Goal: Task Accomplishment & Management: Manage account settings

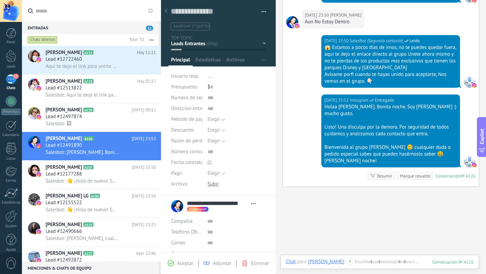
scroll to position [10, 0]
click at [92, 117] on div "Lead #12497874" at bounding box center [101, 116] width 110 height 7
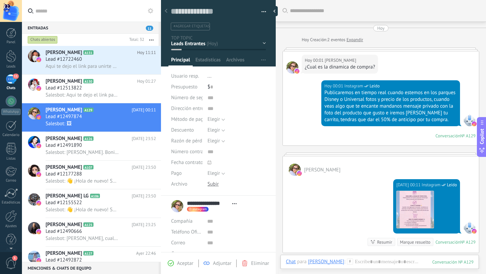
scroll to position [43, 0]
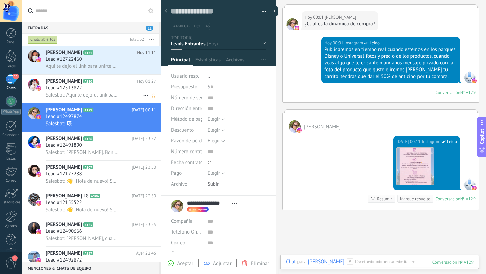
click at [87, 90] on div "Lead #12513822" at bounding box center [101, 88] width 110 height 7
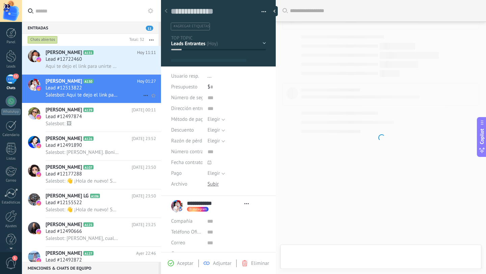
scroll to position [10, 0]
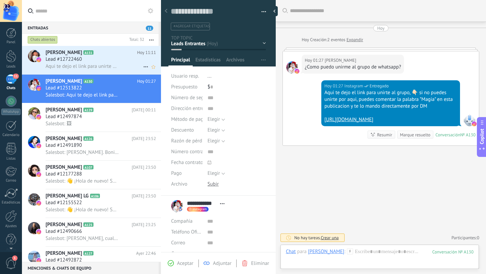
click at [102, 63] on span "Aqui te dejo el link para unirte al grupo, 👇🏻 si no puedes unirte por aqui, pue…" at bounding box center [82, 66] width 73 height 6
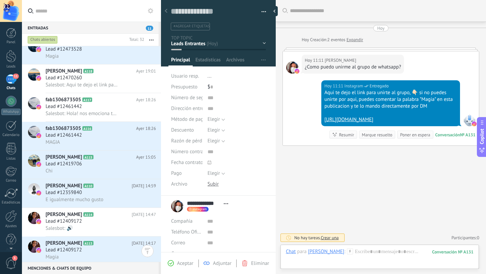
scroll to position [424, 0]
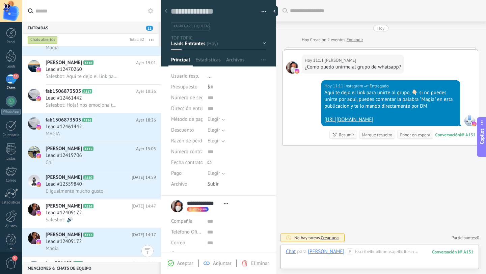
click at [165, 11] on use at bounding box center [166, 11] width 3 height 4
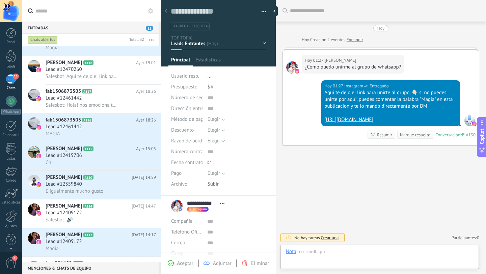
scroll to position [10, 0]
click at [165, 11] on use at bounding box center [166, 11] width 3 height 4
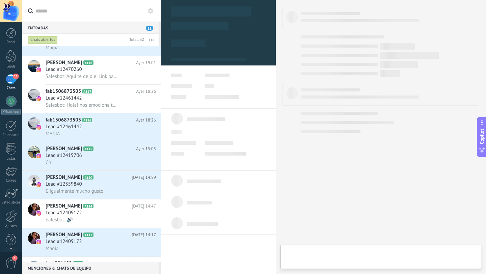
type textarea "**********"
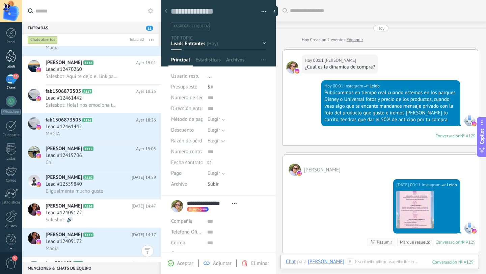
click at [11, 64] on link "Leads" at bounding box center [11, 59] width 22 height 19
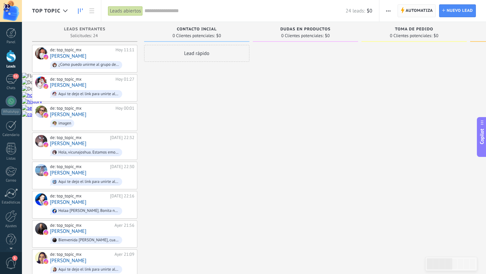
click at [423, 14] on span "Automatiza" at bounding box center [419, 11] width 27 height 12
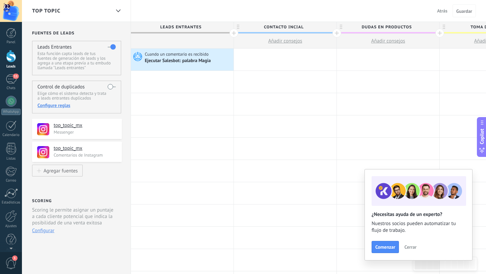
click at [235, 33] on div at bounding box center [234, 33] width 9 height 9
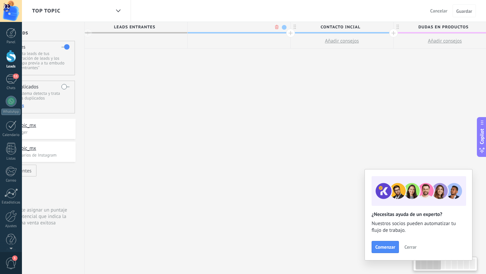
scroll to position [0, 50]
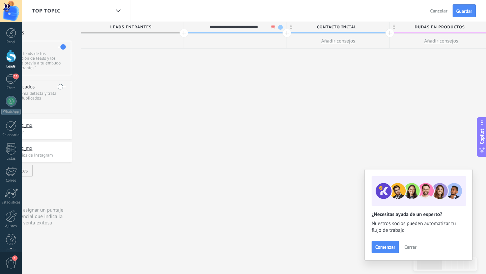
type input "**********"
click at [469, 17] on button "Guardar" at bounding box center [464, 10] width 23 height 13
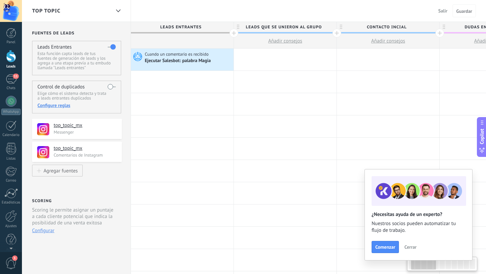
scroll to position [0, 50]
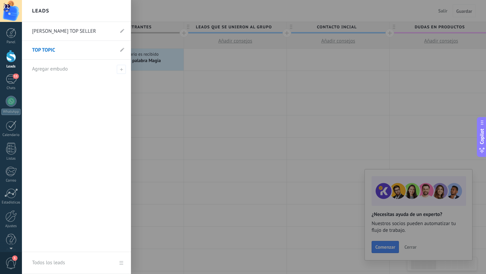
click at [10, 64] on link "Leads" at bounding box center [11, 59] width 22 height 19
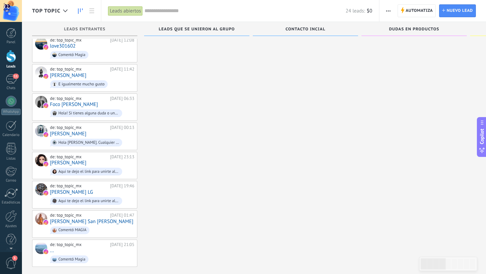
scroll to position [479, 0]
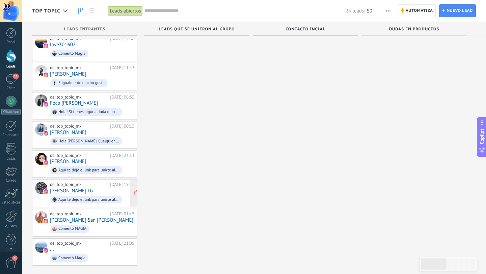
click at [110, 182] on div "[DATE] 19:46" at bounding box center [122, 184] width 24 height 5
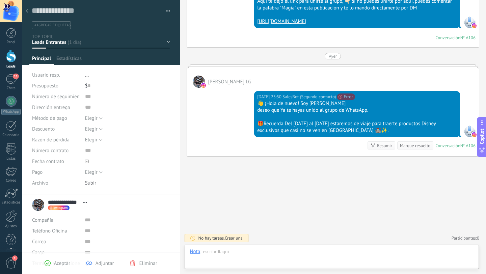
scroll to position [10, 0]
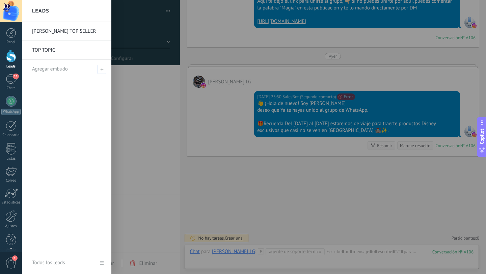
click at [16, 59] on div at bounding box center [11, 56] width 10 height 12
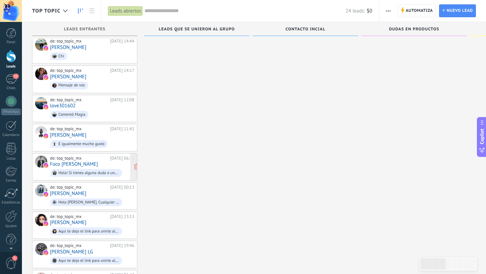
scroll to position [479, 0]
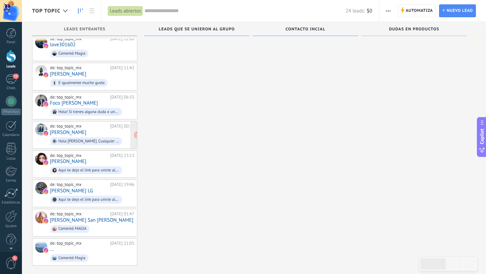
click at [78, 130] on link "[PERSON_NAME]" at bounding box center [68, 133] width 36 height 6
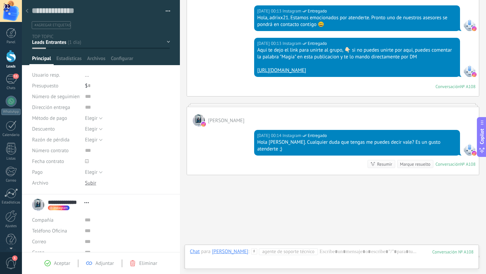
scroll to position [87, 0]
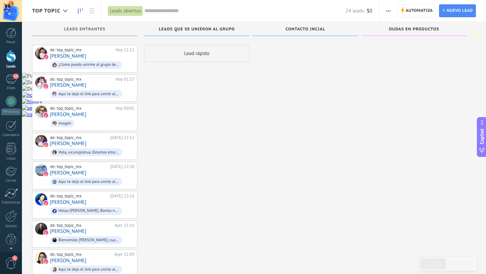
scroll to position [479, 0]
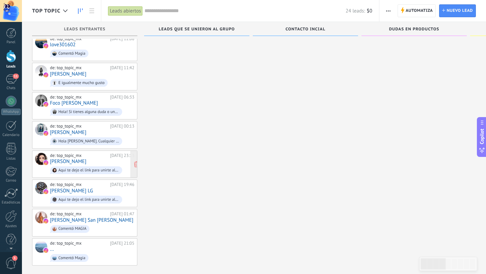
click at [64, 159] on link "[PERSON_NAME]" at bounding box center [68, 162] width 36 height 6
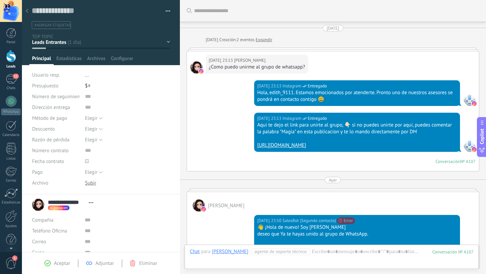
scroll to position [124, 0]
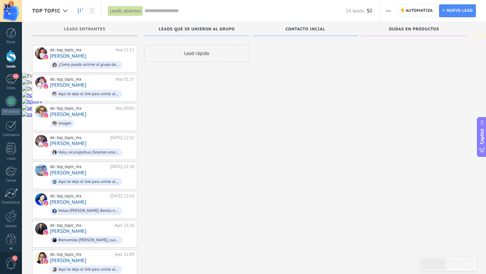
scroll to position [479, 0]
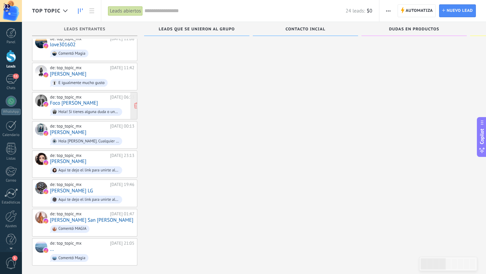
click at [77, 97] on div "de: top_topic_mx Ayer 06:33 Foco Romo Hola! Si tienes alguna duda o un pedido e…" at bounding box center [92, 106] width 84 height 23
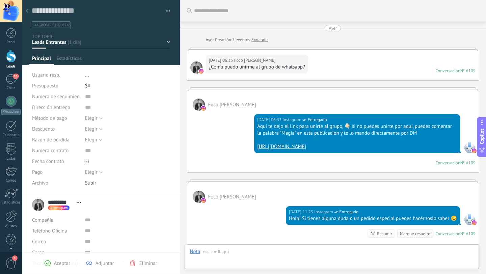
scroll to position [88, 0]
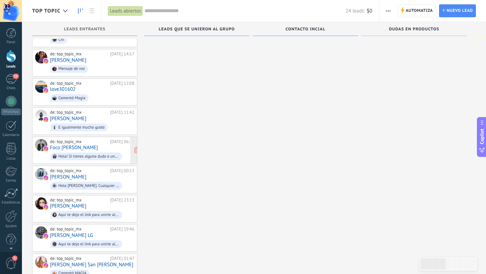
scroll to position [432, 0]
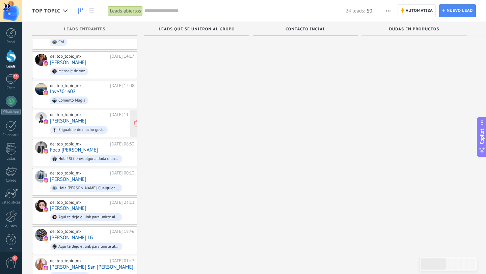
click at [72, 118] on link "[PERSON_NAME]" at bounding box center [68, 121] width 36 height 6
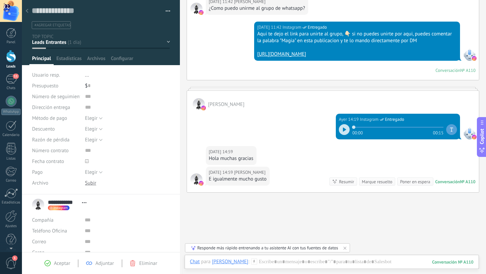
scroll to position [95, 0]
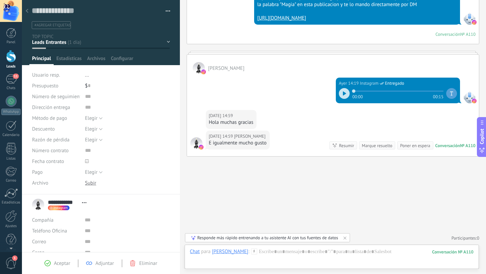
scroll to position [432, 0]
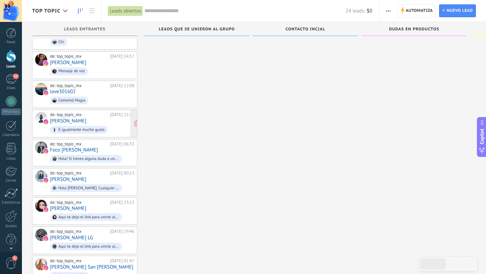
click at [80, 114] on div "de: top_topic_mx Ayer 11:42 Jesus Zamora E igualmente mucho gusto" at bounding box center [92, 123] width 84 height 23
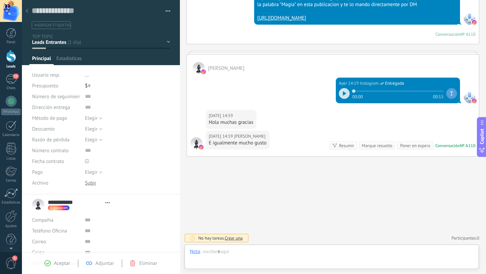
scroll to position [10, 0]
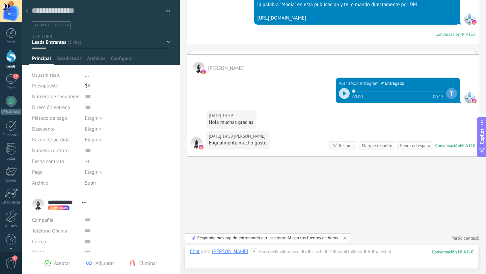
click at [57, 263] on span "Aceptar" at bounding box center [62, 263] width 16 height 6
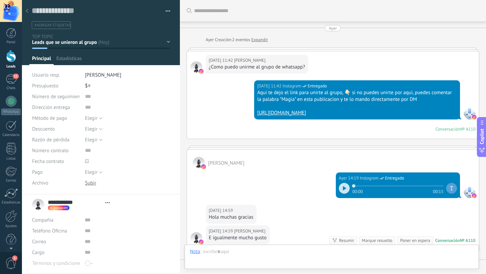
scroll to position [128, 0]
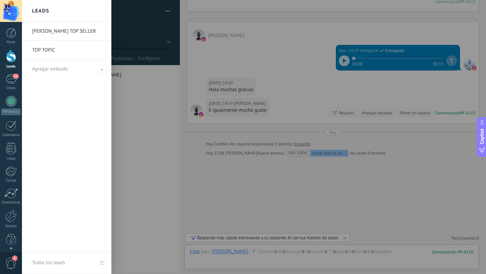
click at [11, 59] on div at bounding box center [11, 56] width 10 height 12
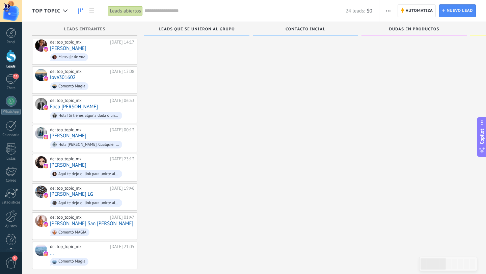
scroll to position [450, 0]
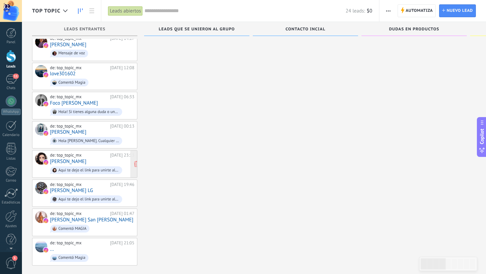
click at [73, 159] on link "[PERSON_NAME]" at bounding box center [68, 162] width 36 height 6
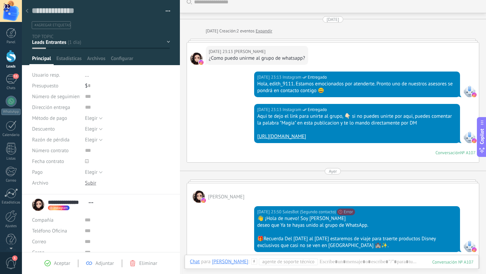
scroll to position [10, 0]
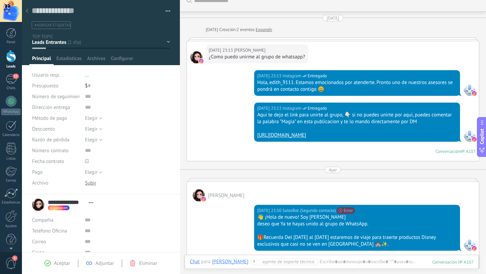
click at [58, 265] on span "Aceptar" at bounding box center [62, 263] width 16 height 6
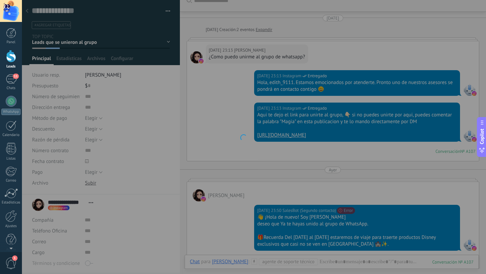
scroll to position [52, 0]
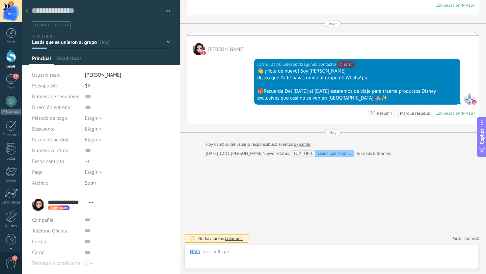
scroll to position [10, 0]
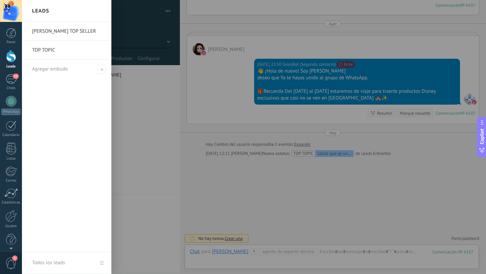
click at [13, 55] on div at bounding box center [11, 56] width 10 height 12
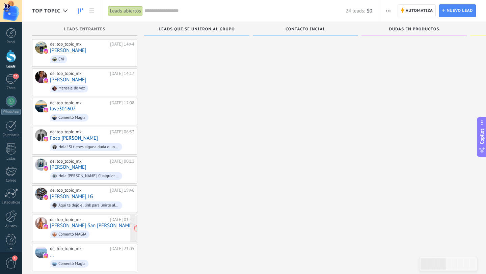
scroll to position [421, 0]
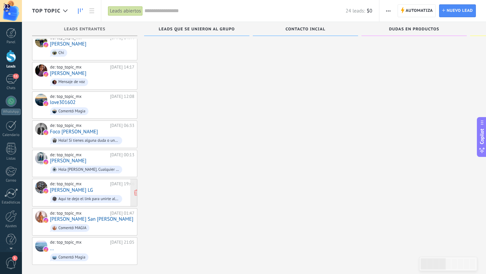
click at [69, 187] on link "[PERSON_NAME] LG" at bounding box center [71, 190] width 43 height 6
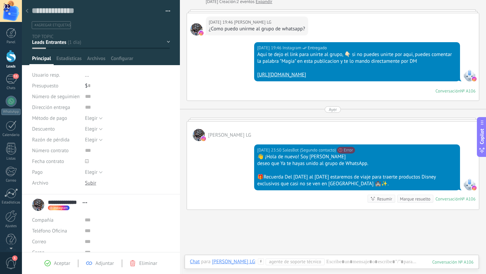
scroll to position [36, 0]
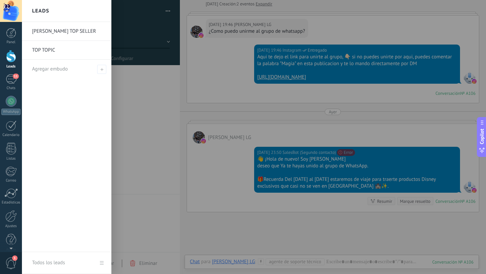
click at [12, 57] on div at bounding box center [11, 56] width 10 height 12
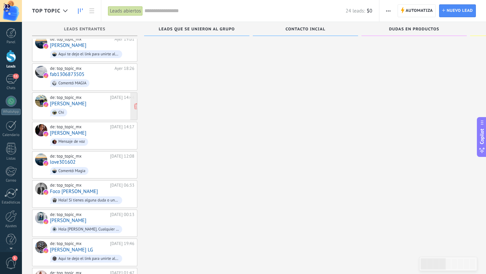
scroll to position [361, 0]
click at [67, 189] on link "Foco [PERSON_NAME]" at bounding box center [74, 192] width 48 height 6
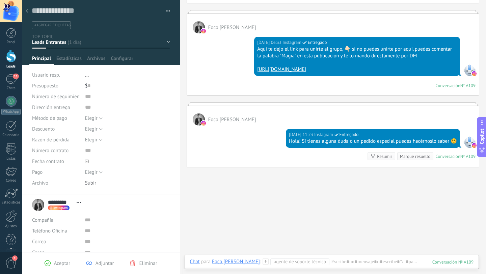
scroll to position [88, 0]
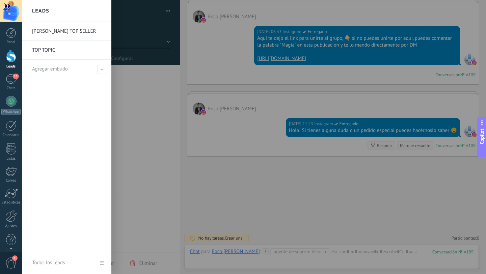
click at [12, 57] on div at bounding box center [11, 56] width 10 height 12
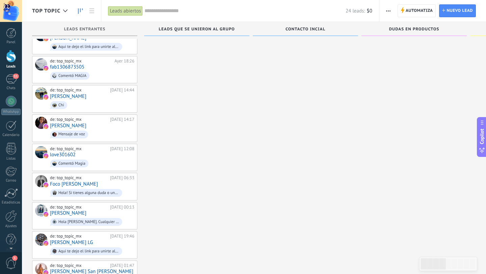
scroll to position [356, 0]
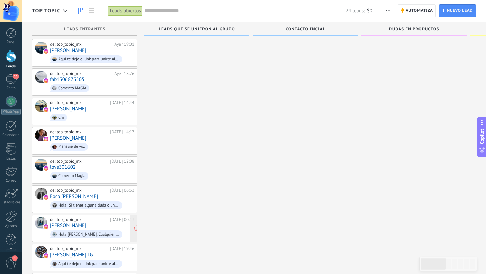
click at [75, 223] on link "[PERSON_NAME]" at bounding box center [68, 226] width 36 height 6
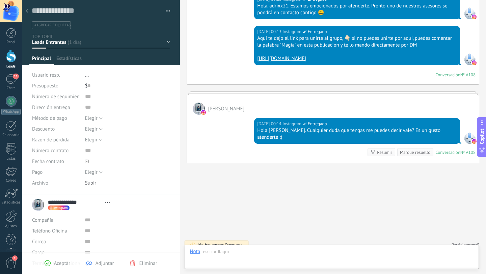
scroll to position [10, 0]
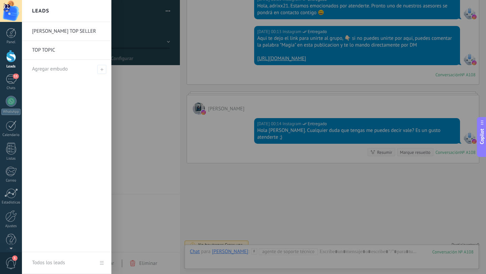
click at [9, 57] on div at bounding box center [11, 56] width 10 height 12
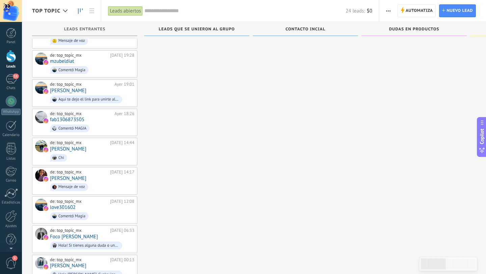
scroll to position [315, 0]
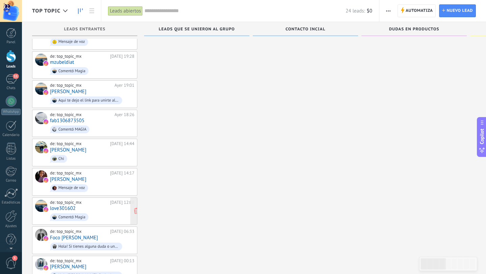
click at [79, 204] on div "de: top_topic_mx Ayer 12:08 love301602 Comentó Magia" at bounding box center [92, 211] width 84 height 23
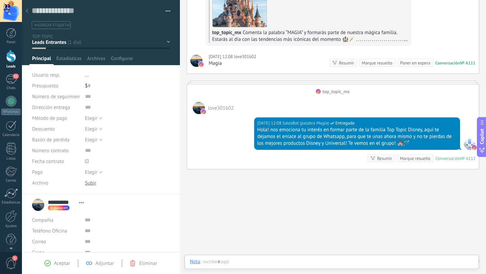
scroll to position [115, 0]
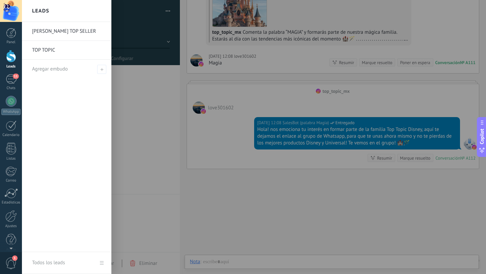
click at [13, 58] on div at bounding box center [11, 56] width 10 height 12
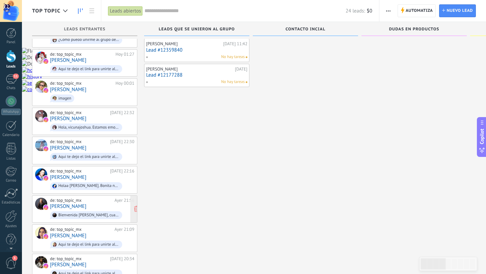
scroll to position [26, 0]
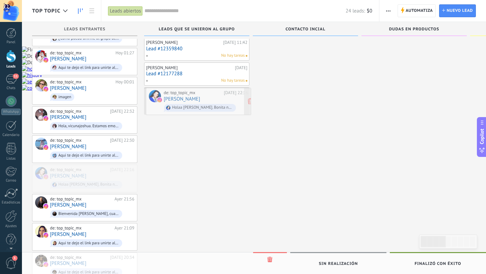
drag, startPoint x: 78, startPoint y: 176, endPoint x: 191, endPoint y: 100, distance: 136.4
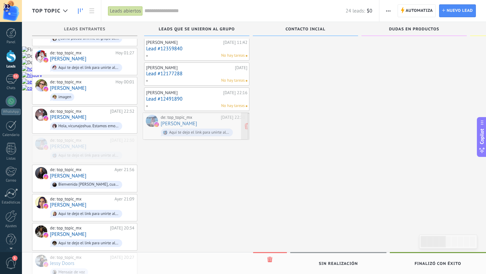
drag, startPoint x: 81, startPoint y: 147, endPoint x: 191, endPoint y: 125, distance: 112.1
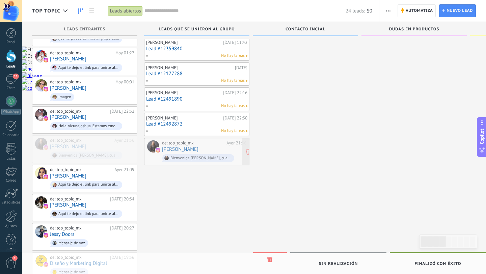
drag, startPoint x: 65, startPoint y: 146, endPoint x: 177, endPoint y: 151, distance: 112.1
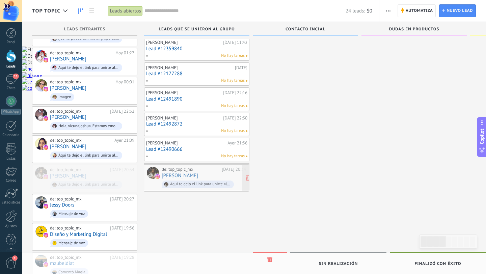
drag, startPoint x: 76, startPoint y: 175, endPoint x: 187, endPoint y: 177, distance: 111.7
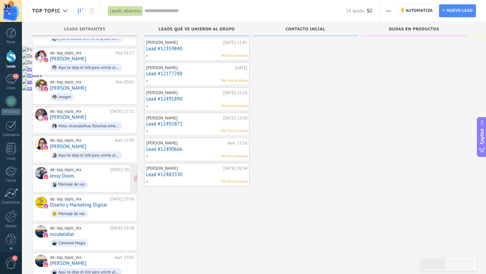
click at [75, 176] on div "de: top_topic_mx Ayer 20:27 Jessy Doors Mensaje de voz" at bounding box center [92, 178] width 84 height 23
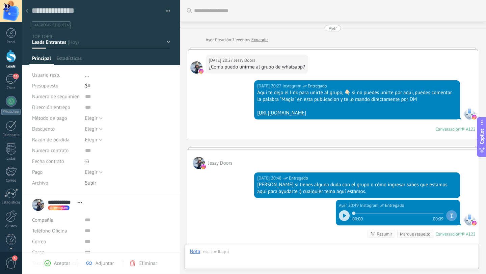
scroll to position [10, 0]
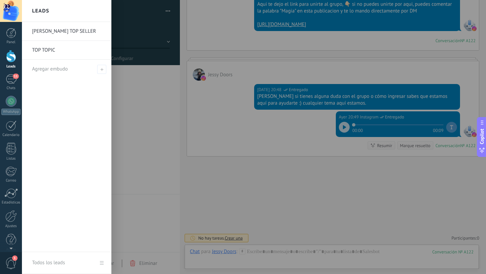
click at [9, 59] on div at bounding box center [11, 56] width 10 height 12
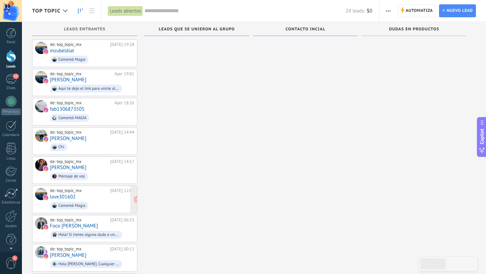
scroll to position [208, 0]
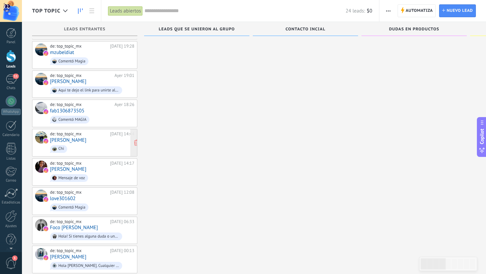
click at [79, 144] on span "Chi" at bounding box center [92, 149] width 84 height 10
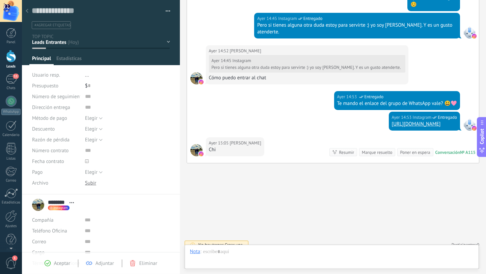
scroll to position [10, 0]
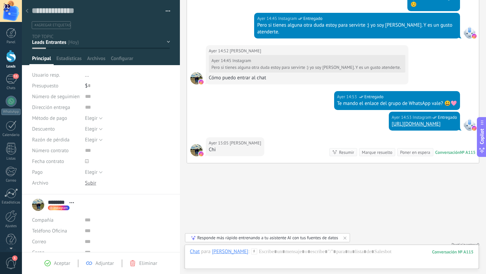
click at [54, 263] on span "Aceptar" at bounding box center [62, 263] width 16 height 6
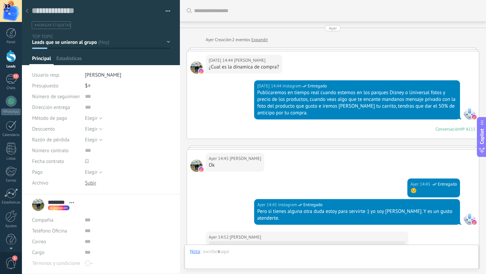
scroll to position [219, 0]
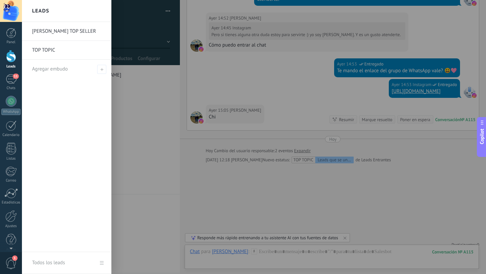
click at [11, 55] on div at bounding box center [11, 56] width 10 height 12
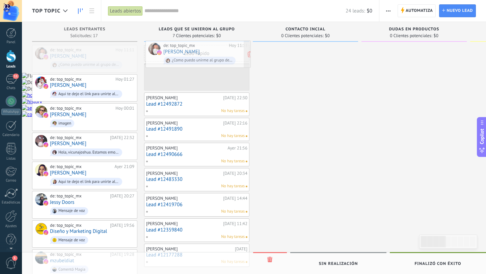
drag, startPoint x: 71, startPoint y: 57, endPoint x: 185, endPoint y: 53, distance: 113.5
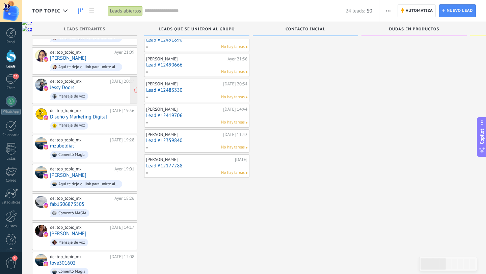
scroll to position [86, 0]
click at [68, 204] on div "de: top_topic_mx Ayer 18:26 fab1306873505 Comentó MAGIA" at bounding box center [92, 206] width 84 height 23
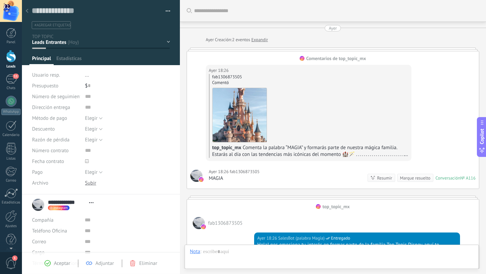
scroll to position [128, 0]
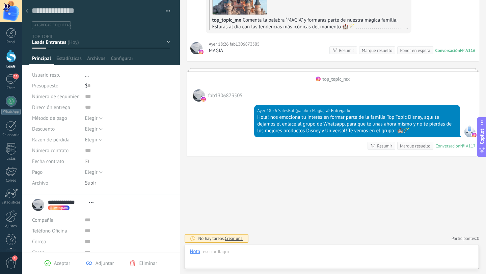
click at [58, 264] on span "Aceptar" at bounding box center [62, 263] width 16 height 6
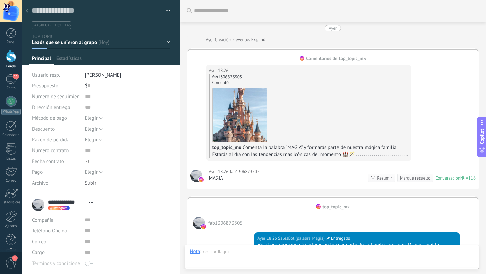
scroll to position [10, 0]
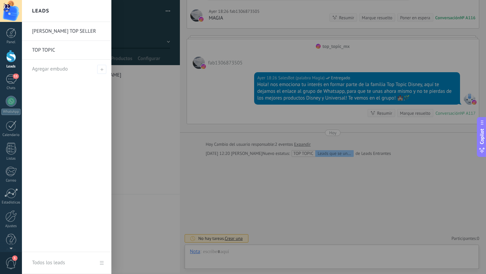
click at [12, 56] on div at bounding box center [11, 56] width 10 height 12
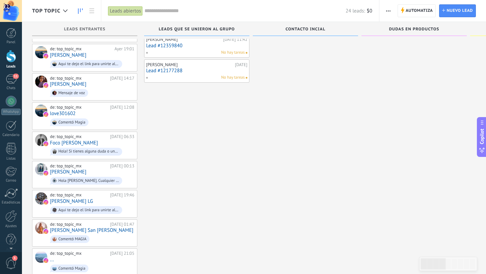
scroll to position [219, 0]
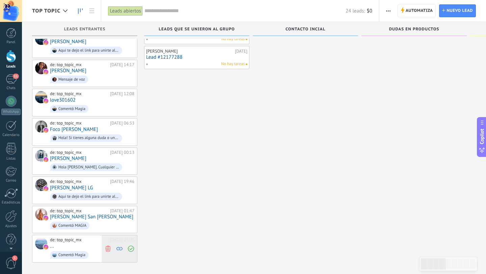
click at [108, 246] on use at bounding box center [107, 249] width 5 height 6
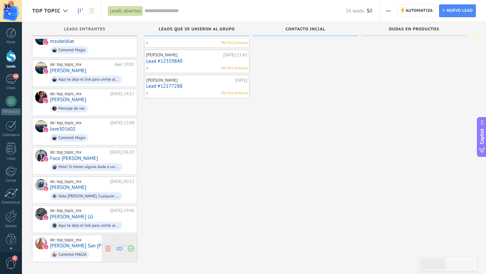
click at [108, 245] on use at bounding box center [107, 248] width 5 height 6
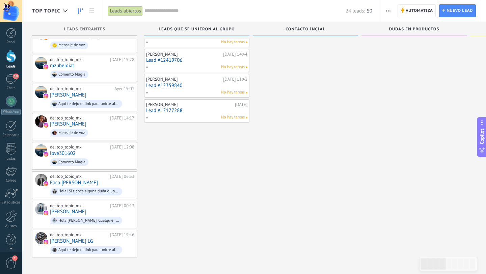
scroll to position [161, 0]
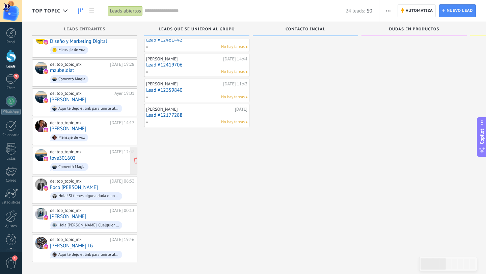
click at [88, 156] on div "de: top_topic_mx Ayer 12:08 love301602 Comentó Magia" at bounding box center [92, 160] width 84 height 23
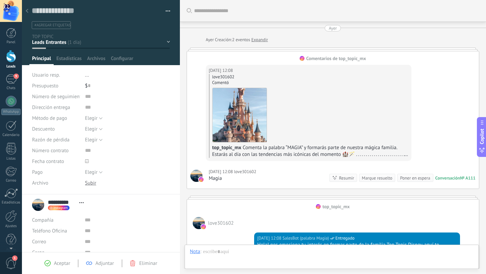
scroll to position [128, 0]
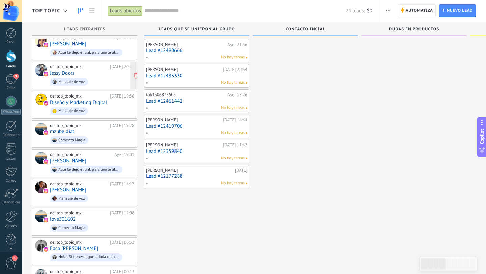
scroll to position [100, 0]
click at [75, 158] on link "[PERSON_NAME]" at bounding box center [68, 161] width 36 height 6
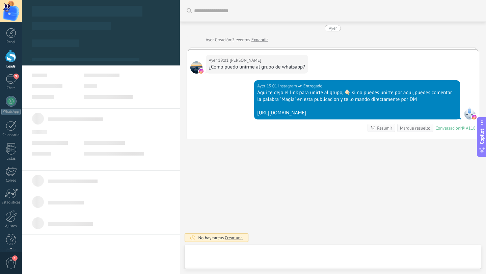
scroll to position [10, 0]
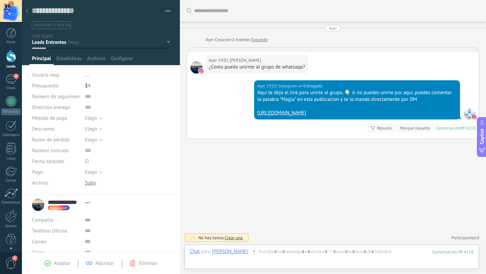
click at [28, 12] on icon at bounding box center [27, 11] width 3 height 4
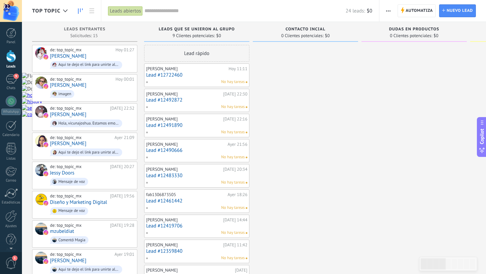
scroll to position [100, 0]
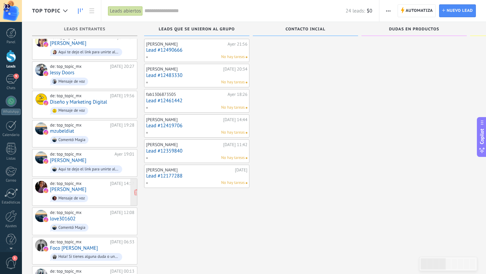
click at [61, 187] on link "[PERSON_NAME]" at bounding box center [68, 190] width 36 height 6
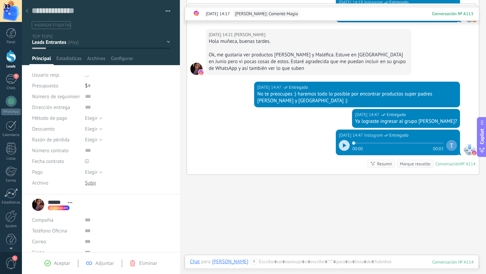
scroll to position [404, 0]
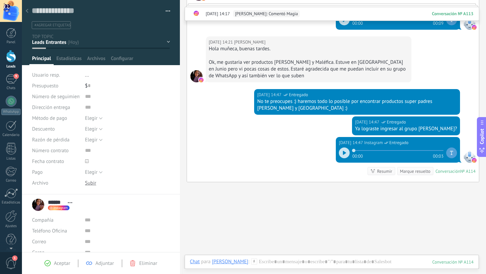
click at [49, 265] on icon at bounding box center [48, 263] width 6 height 6
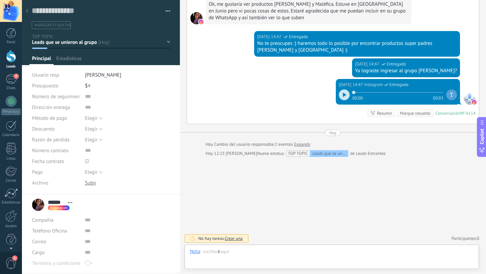
scroll to position [10, 0]
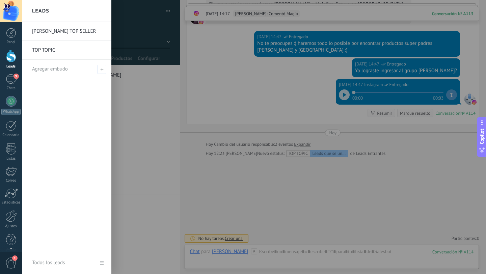
click at [12, 59] on div at bounding box center [11, 56] width 10 height 12
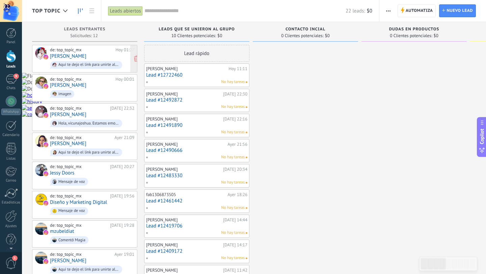
click at [79, 57] on div "de: top_topic_mx Hoy 01:27 Cecy Segovia Aqui te dejo el link para unirte al gru…" at bounding box center [92, 58] width 84 height 23
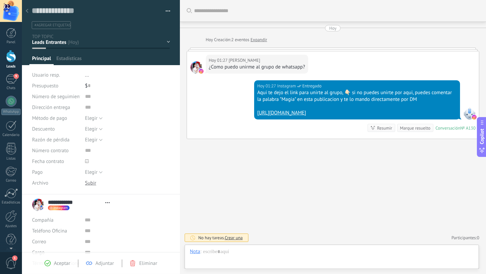
scroll to position [10, 0]
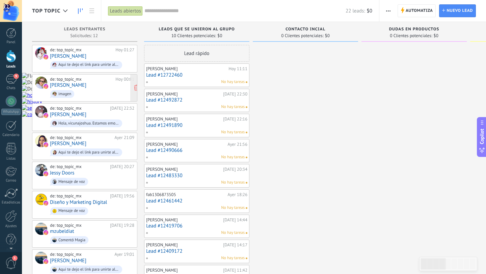
click at [78, 89] on span "imagen" at bounding box center [92, 94] width 84 height 10
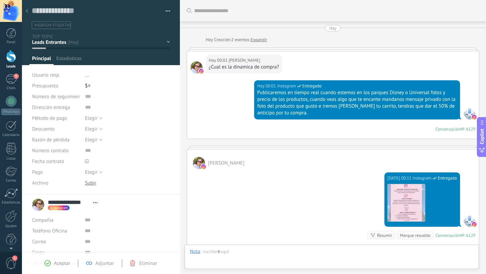
scroll to position [90, 0]
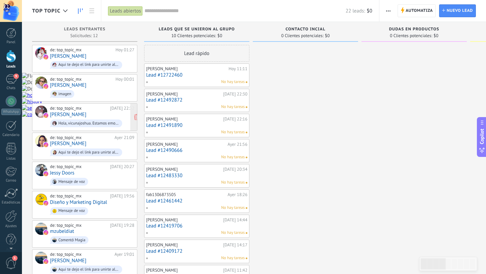
click at [80, 112] on link "[PERSON_NAME]" at bounding box center [68, 115] width 36 height 6
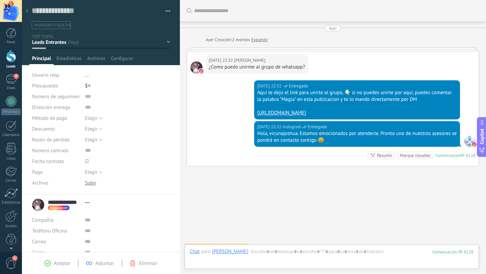
scroll to position [10, 0]
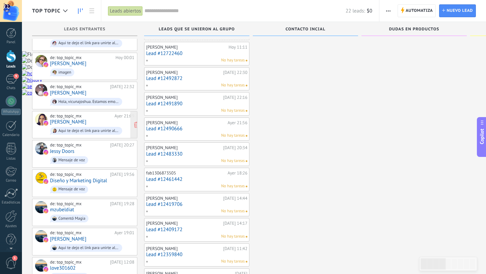
scroll to position [23, 0]
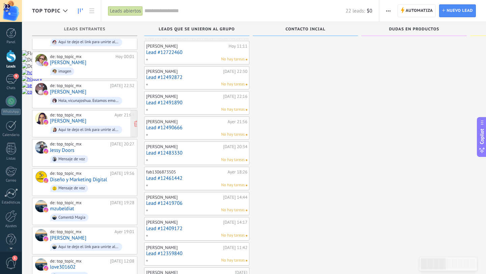
click at [74, 119] on div "de: top_topic_mx Ayer 21:09 Anaid Leal Aqui te dejo el link para unirte al grup…" at bounding box center [92, 123] width 84 height 23
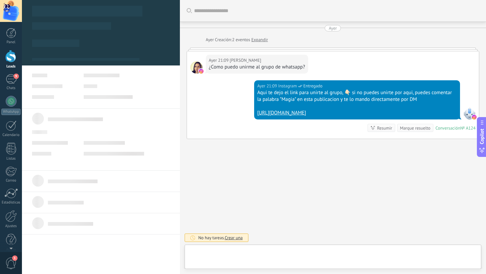
type textarea "**********"
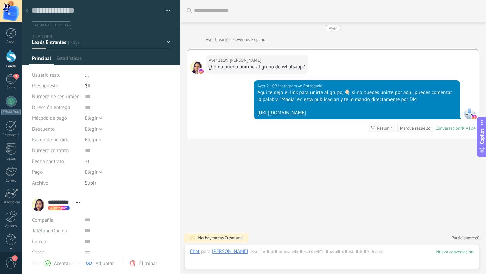
scroll to position [10, 0]
click at [29, 13] on div at bounding box center [26, 11] width 9 height 13
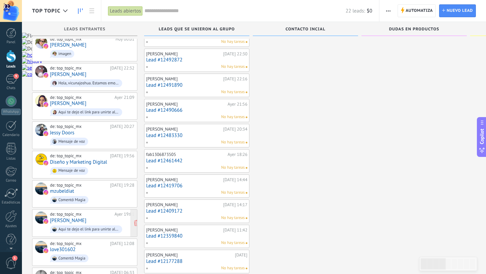
scroll to position [2, 0]
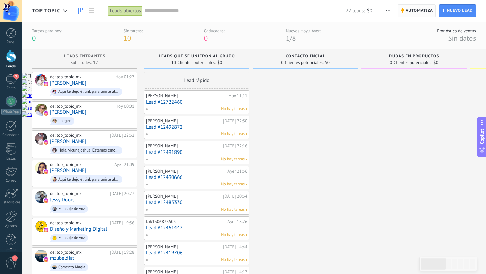
click at [413, 11] on span "Automatiza" at bounding box center [419, 11] width 27 height 12
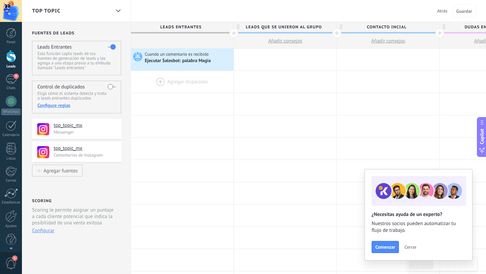
click at [159, 84] on div at bounding box center [182, 82] width 103 height 22
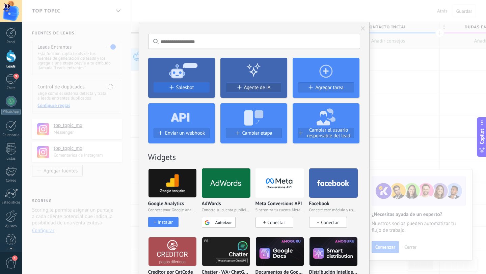
click at [180, 86] on span "Salesbot" at bounding box center [185, 88] width 18 height 6
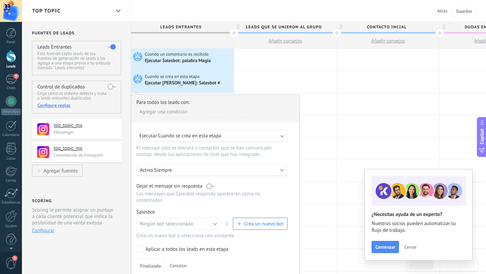
click at [249, 137] on div "Ejecutar: Cuando se crea en esta etapa" at bounding box center [209, 136] width 140 height 6
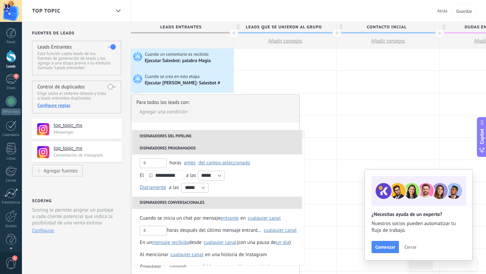
scroll to position [33, 0]
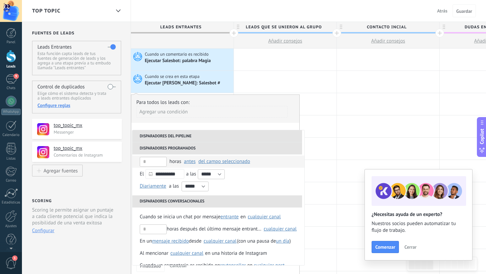
click at [227, 163] on span "del campo seleccionado" at bounding box center [224, 161] width 52 height 6
click at [189, 162] on span "antes" at bounding box center [190, 161] width 12 height 6
click at [189, 162] on span "antes" at bounding box center [196, 162] width 25 height 6
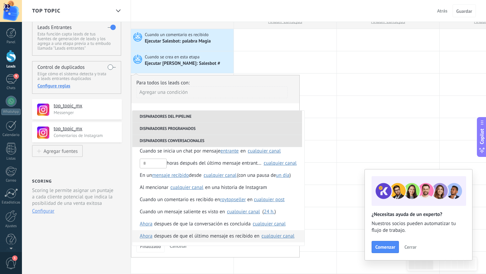
scroll to position [24, 0]
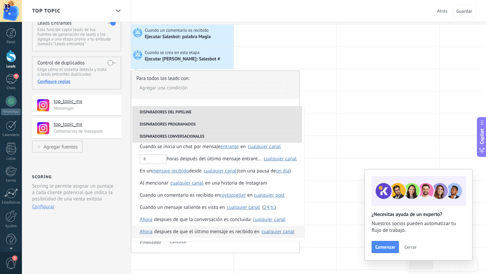
click at [146, 232] on span "Ahora" at bounding box center [146, 232] width 13 height 12
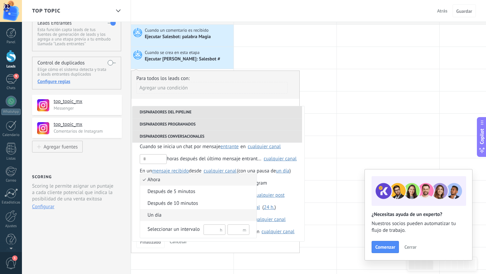
click at [158, 215] on span "Un día" at bounding box center [194, 215] width 109 height 7
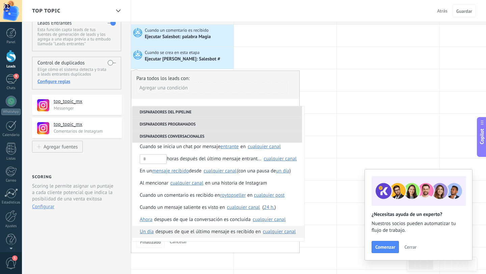
click at [275, 233] on div "cualquier canal" at bounding box center [279, 231] width 33 height 5
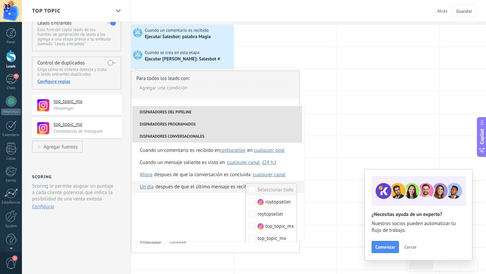
scroll to position [128, 0]
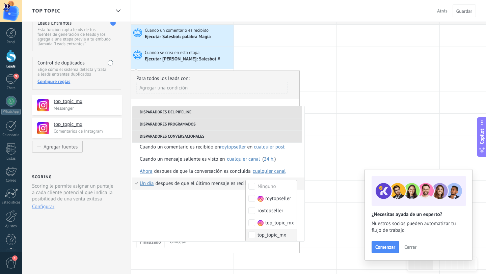
click at [219, 216] on ul "**********" at bounding box center [218, 173] width 172 height 135
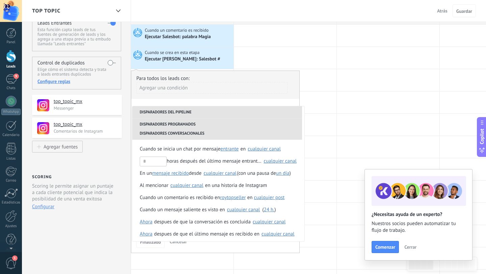
scroll to position [80, 0]
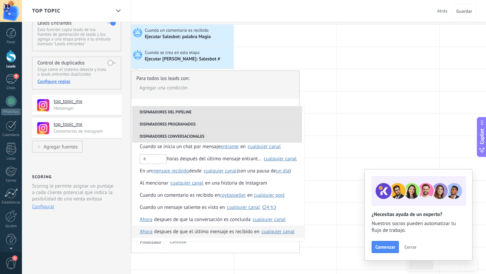
click at [149, 234] on span "Ahora" at bounding box center [146, 232] width 13 height 12
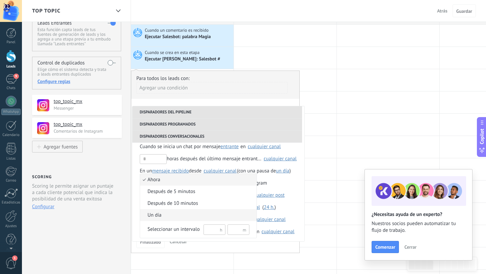
click at [152, 218] on span "Un día" at bounding box center [194, 215] width 109 height 7
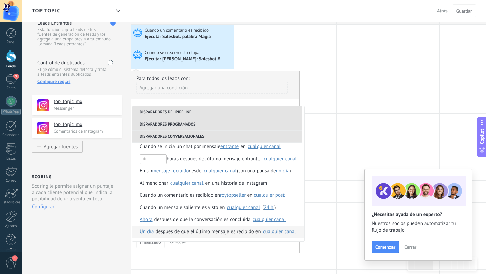
click at [275, 232] on div "cualquier canal" at bounding box center [279, 231] width 33 height 5
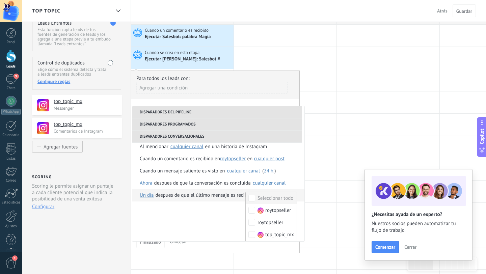
scroll to position [126, 0]
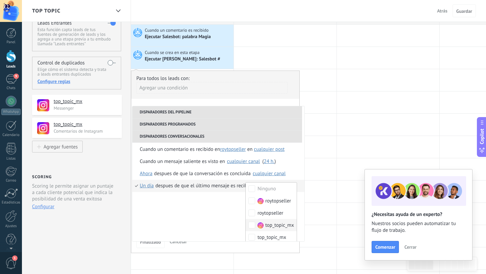
click at [236, 219] on ul "**********" at bounding box center [218, 173] width 172 height 135
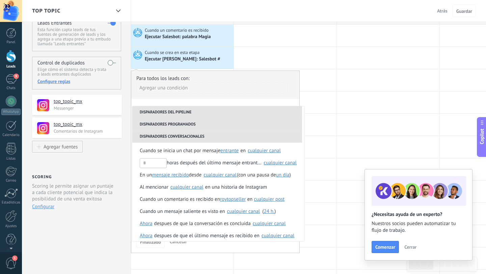
scroll to position [80, 0]
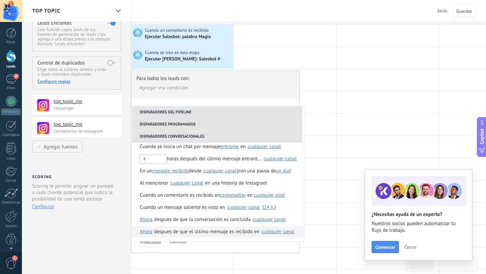
click at [273, 233] on div "cualquier canal" at bounding box center [278, 231] width 33 height 5
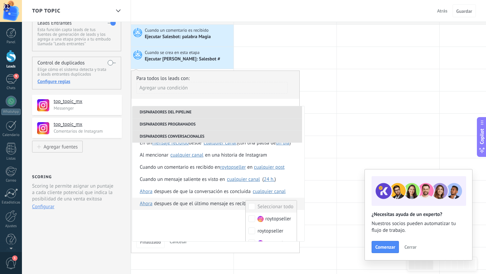
scroll to position [128, 0]
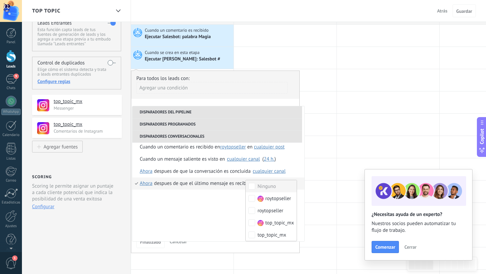
click at [183, 182] on div "despues de que el último mensaje es recibido en" at bounding box center [202, 184] width 97 height 12
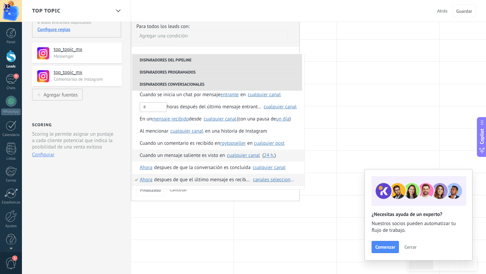
scroll to position [80, 0]
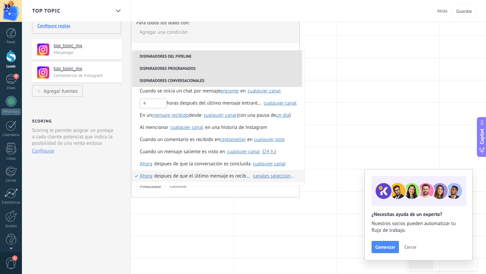
click at [140, 177] on span "Ahora" at bounding box center [146, 176] width 13 height 12
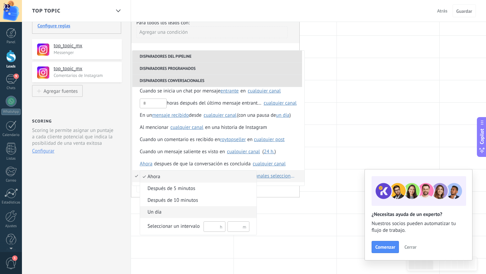
click at [153, 212] on span "Un día" at bounding box center [194, 212] width 109 height 7
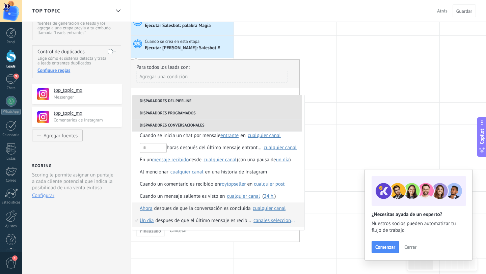
scroll to position [37, 0]
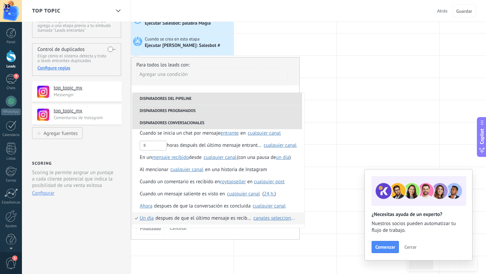
click at [180, 220] on div "despues de que el último mensaje es recibido en" at bounding box center [204, 218] width 96 height 12
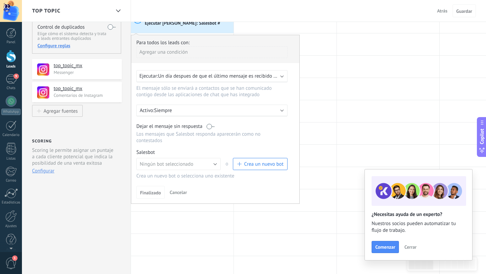
scroll to position [63, 0]
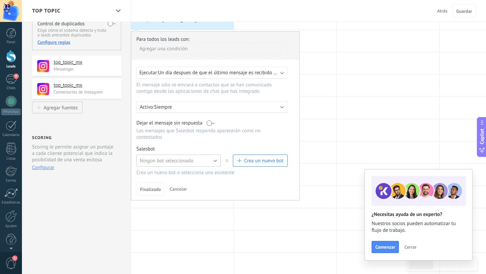
click at [216, 163] on button "Ningún bot seleccionado" at bounding box center [178, 161] width 84 height 12
click at [194, 143] on div "Para todos los leads con: [PERSON_NAME] una condición Ejecutar: Un día despues …" at bounding box center [215, 115] width 169 height 169
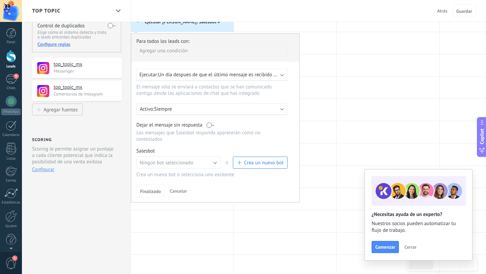
scroll to position [61, 0]
click at [175, 191] on span "Cancelar" at bounding box center [178, 191] width 17 height 6
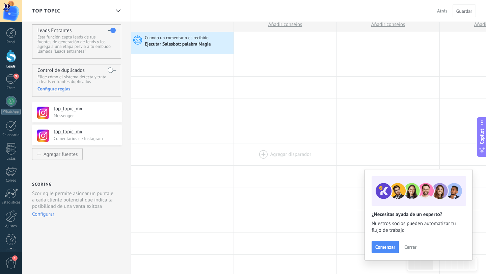
scroll to position [0, 0]
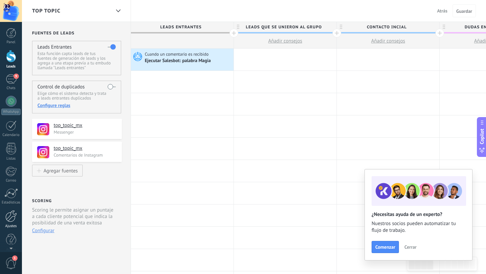
click at [10, 221] on div at bounding box center [10, 216] width 11 height 12
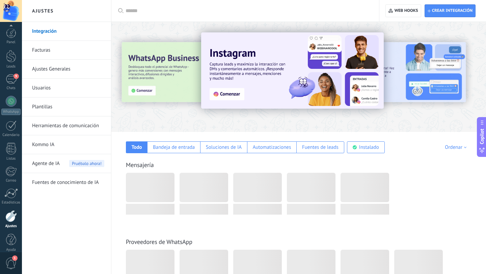
scroll to position [7, 0]
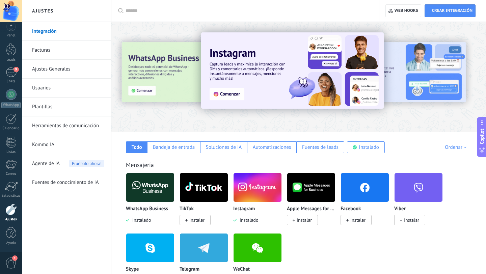
click at [55, 126] on link "Herramientas de comunicación" at bounding box center [68, 125] width 72 height 19
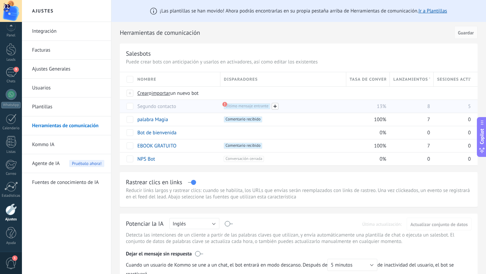
click at [277, 106] on span at bounding box center [275, 106] width 7 height 7
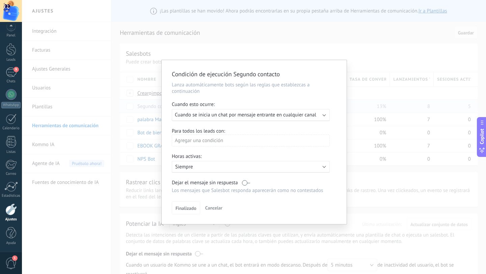
click at [319, 116] on div "Ejecutar: Cuando se inicia un chat por mensaje entrante en cualquier canal" at bounding box center [248, 115] width 146 height 6
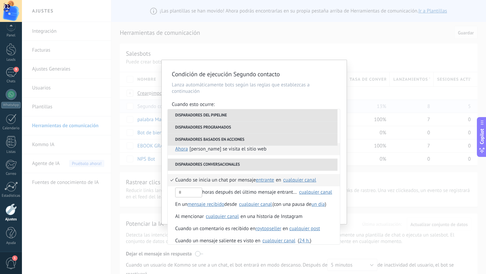
scroll to position [184, 0]
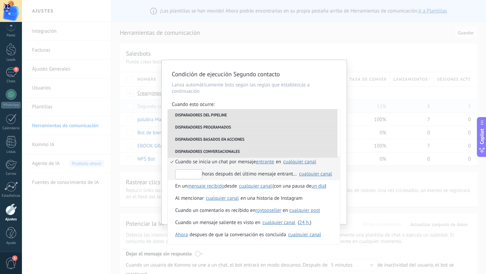
click at [186, 176] on input "text" at bounding box center [188, 174] width 27 height 10
type input "**"
click at [311, 175] on div "cualquier canal" at bounding box center [315, 173] width 33 height 5
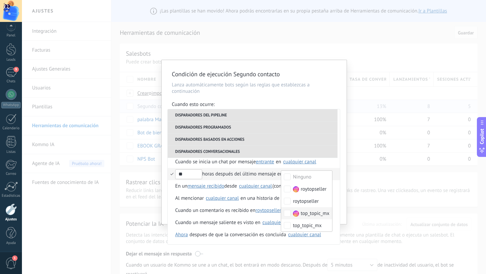
click at [233, 176] on div "** horas después del último mensaje entrante en" at bounding box center [238, 174] width 126 height 12
click at [240, 176] on div "** horas después del último mensaje entrante en" at bounding box center [238, 174] width 126 height 12
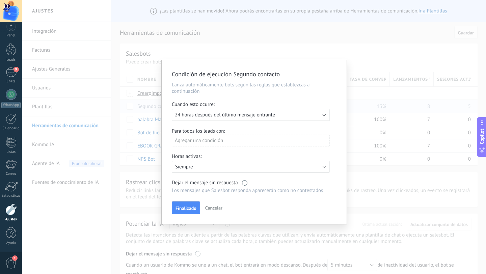
click at [223, 141] on div "Agregar una condición" at bounding box center [251, 141] width 158 height 12
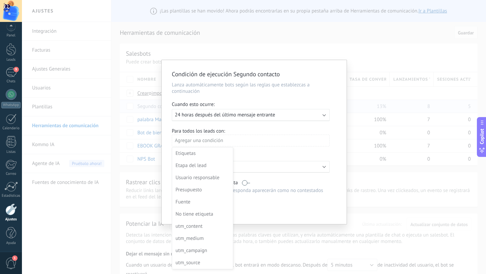
click at [251, 156] on div at bounding box center [254, 143] width 185 height 166
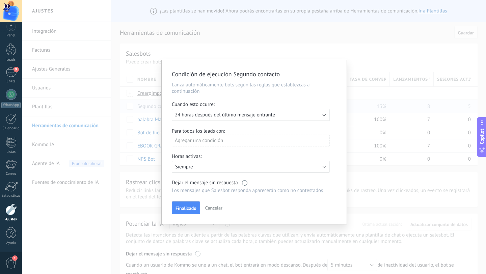
click at [230, 141] on div "Agregar una condición" at bounding box center [251, 141] width 158 height 12
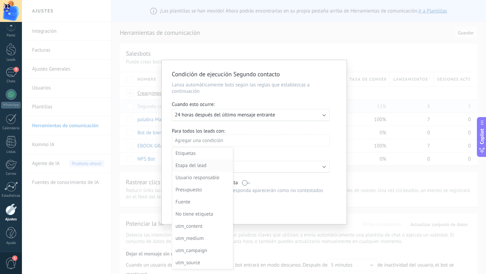
click at [208, 168] on div "Etapa del lead" at bounding box center [202, 165] width 53 height 9
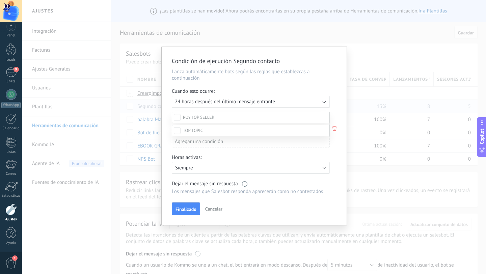
scroll to position [78, 0]
click at [190, 133] on span at bounding box center [193, 131] width 20 height 6
click at [338, 150] on div at bounding box center [254, 125] width 464 height 274
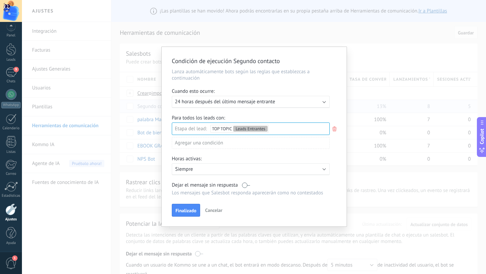
click at [204, 145] on div "Agregar una condición" at bounding box center [251, 143] width 158 height 12
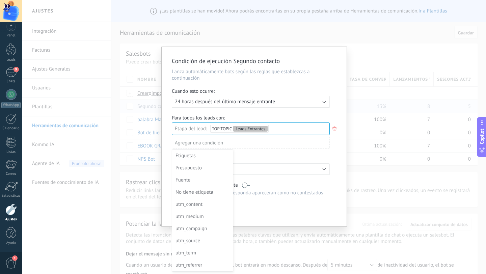
click at [204, 145] on div at bounding box center [254, 137] width 185 height 181
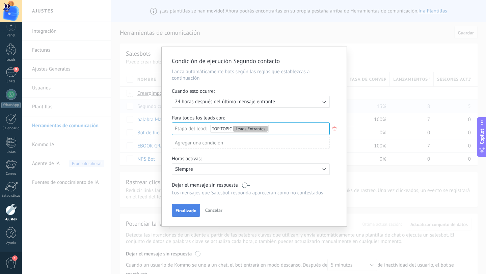
click at [188, 212] on span "Finalizado" at bounding box center [186, 210] width 21 height 5
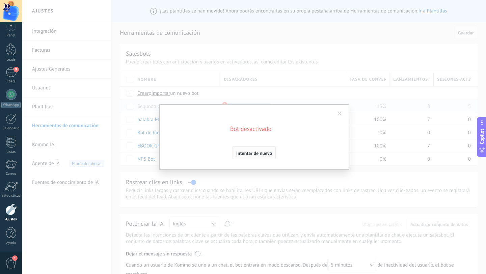
click at [258, 153] on span "Intentar de nuevo" at bounding box center [254, 153] width 36 height 5
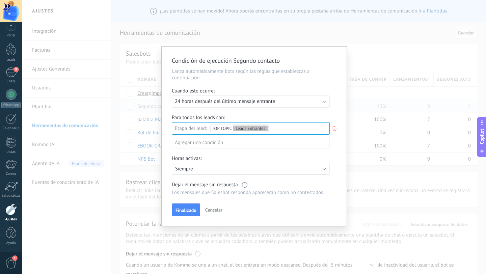
click at [216, 213] on span "Cancelar" at bounding box center [213, 210] width 17 height 6
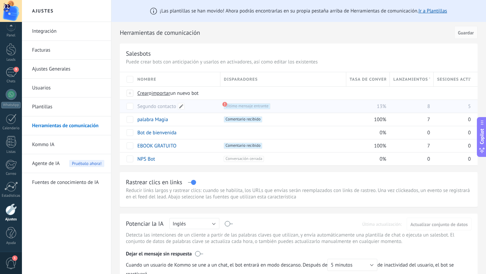
click at [208, 107] on div "Segundo contacto" at bounding box center [175, 106] width 83 height 13
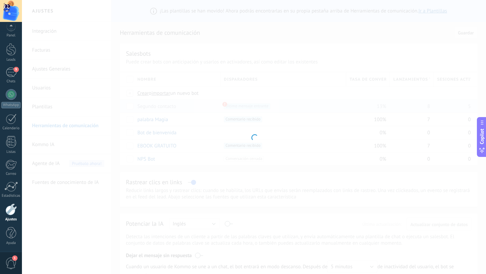
type input "**********"
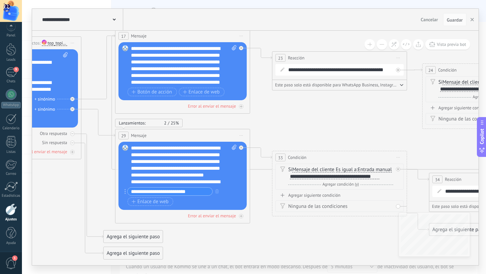
scroll to position [7, 0]
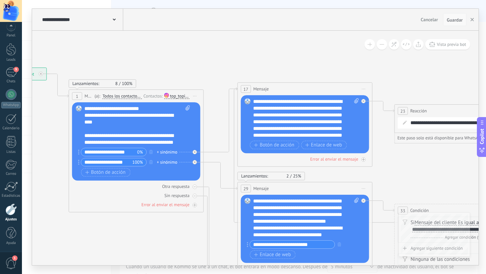
click at [457, 21] on span "Guardar" at bounding box center [455, 20] width 16 height 5
click at [455, 22] on span "Guardar" at bounding box center [455, 20] width 16 height 5
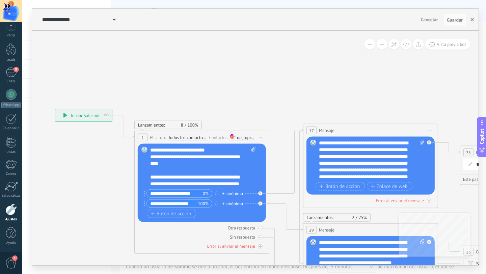
click at [473, 19] on icon "button" at bounding box center [471, 19] width 3 height 3
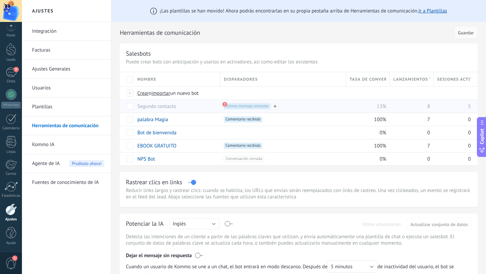
click at [225, 106] on use at bounding box center [224, 104] width 5 height 5
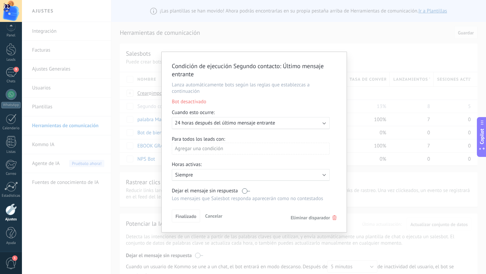
click at [191, 103] on span "Bot desactivado" at bounding box center [254, 101] width 175 height 8
click at [215, 218] on span "Cancelar" at bounding box center [213, 216] width 17 height 6
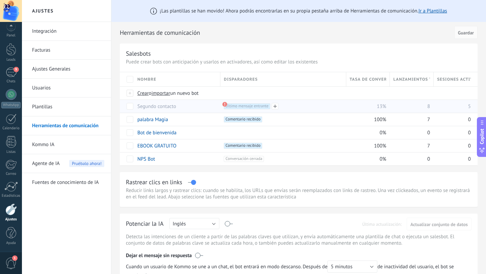
click at [327, 107] on div "+1 Último mensaje entrante +0" at bounding box center [283, 106] width 118 height 6
click at [182, 107] on span at bounding box center [181, 106] width 7 height 7
click at [215, 103] on input "**********" at bounding box center [177, 106] width 78 height 11
click at [293, 107] on div "+1 Último mensaje entrante +0" at bounding box center [283, 106] width 118 height 6
click at [349, 109] on div "13%" at bounding box center [366, 106] width 41 height 13
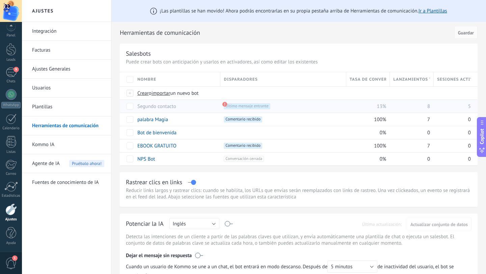
click at [400, 109] on div "8" at bounding box center [410, 106] width 41 height 13
click at [164, 108] on link "Segundo contacto" at bounding box center [156, 106] width 39 height 6
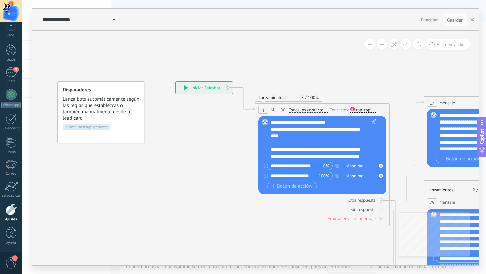
click at [185, 88] on icon at bounding box center [186, 87] width 4 height 5
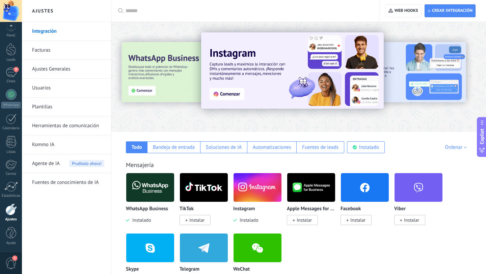
click at [71, 124] on link "Herramientas de comunicación" at bounding box center [68, 125] width 72 height 19
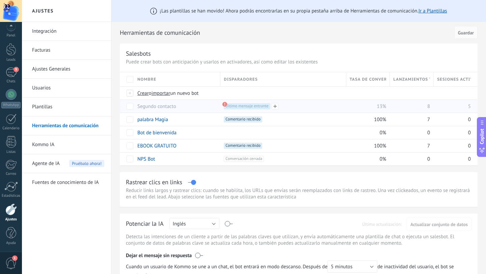
click at [224, 105] on use at bounding box center [224, 104] width 5 height 5
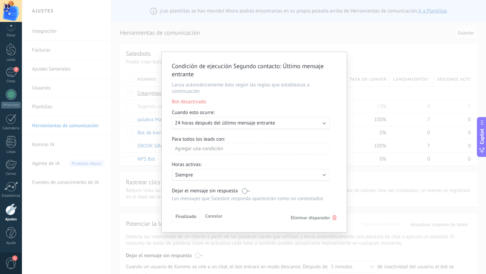
click at [189, 102] on span "Bot desactivado" at bounding box center [254, 101] width 175 height 8
click at [219, 218] on span "Cancelar" at bounding box center [213, 216] width 17 height 6
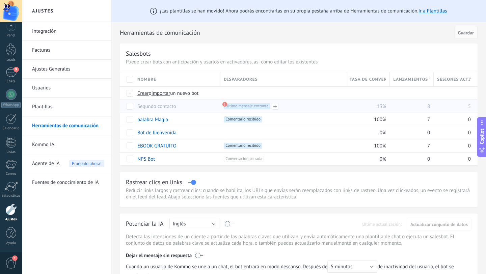
click at [334, 109] on div "+1 Último mensaje entrante +0" at bounding box center [283, 106] width 118 height 6
click at [275, 108] on span at bounding box center [275, 106] width 7 height 7
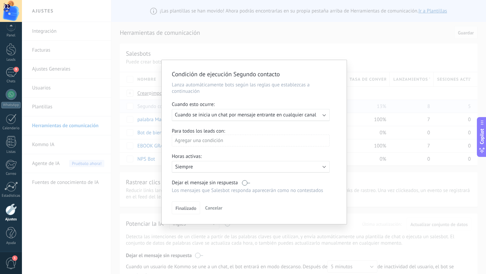
click at [217, 208] on span "Cancelar" at bounding box center [213, 208] width 17 height 6
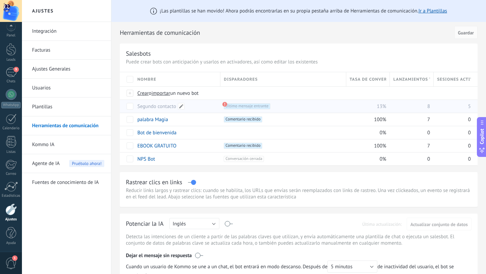
click at [148, 109] on link "Segundo contacto" at bounding box center [156, 106] width 39 height 6
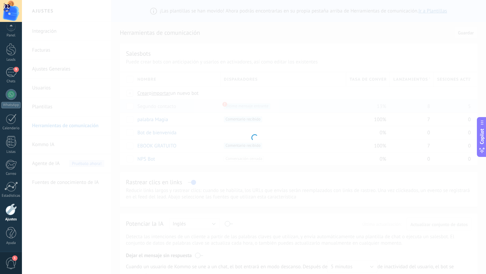
type input "**********"
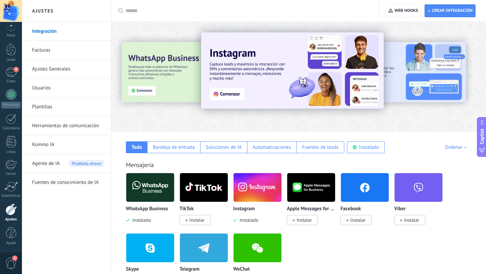
click at [72, 130] on link "Herramientas de comunicación" at bounding box center [68, 125] width 72 height 19
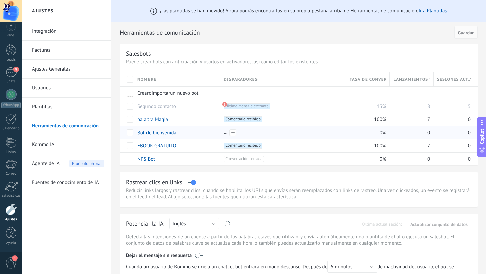
click at [274, 132] on div at bounding box center [283, 133] width 118 height 6
click at [211, 135] on div "Bot de bienvenida" at bounding box center [175, 132] width 83 height 13
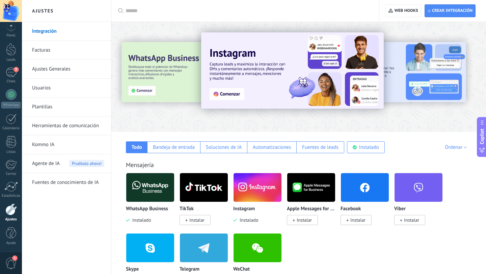
click at [58, 130] on link "Herramientas de comunicación" at bounding box center [68, 125] width 72 height 19
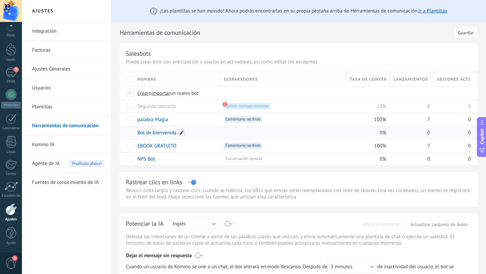
click at [181, 133] on span at bounding box center [181, 132] width 7 height 7
type input "**********"
click at [153, 148] on span "Guardar" at bounding box center [153, 148] width 16 height 5
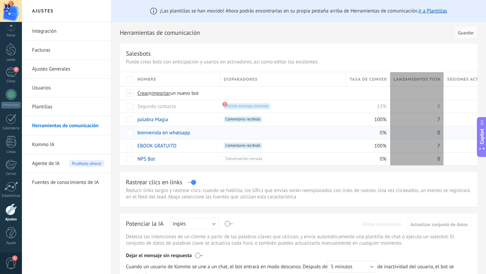
type textarea "**********"
drag, startPoint x: 432, startPoint y: 79, endPoint x: 442, endPoint y: 82, distance: 10.2
click at [442, 82] on div "Lanzamientos totales" at bounding box center [417, 79] width 54 height 14
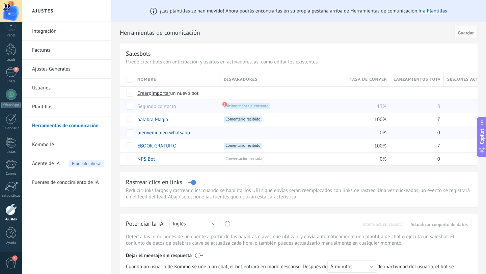
scroll to position [0, 10]
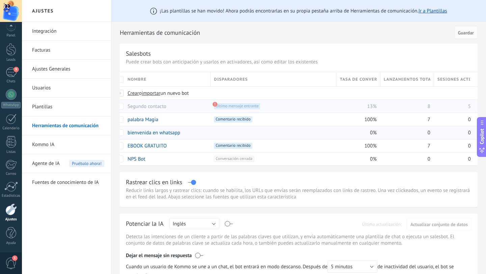
click at [370, 106] on span "13%" at bounding box center [371, 106] width 9 height 6
click at [349, 106] on div "13%" at bounding box center [356, 106] width 41 height 13
click at [288, 107] on div "+1 Último mensaje entrante +0" at bounding box center [273, 106] width 119 height 6
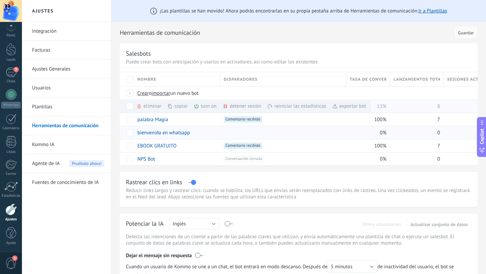
click at [206, 107] on div "turn on màs" at bounding box center [217, 106] width 46 height 13
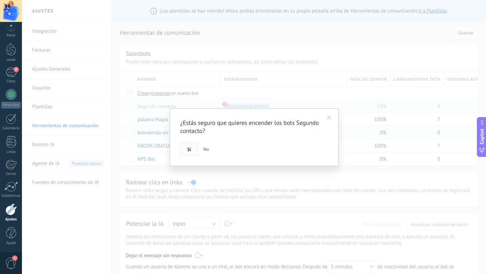
click at [192, 152] on button "Si" at bounding box center [189, 149] width 18 height 13
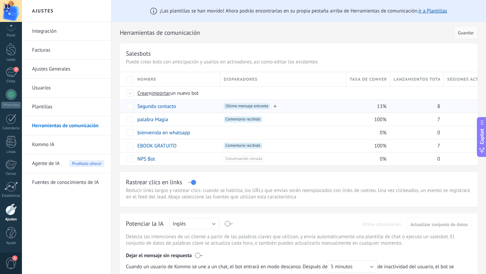
click at [256, 107] on span "Último mensaje entrante +0" at bounding box center [247, 106] width 46 height 6
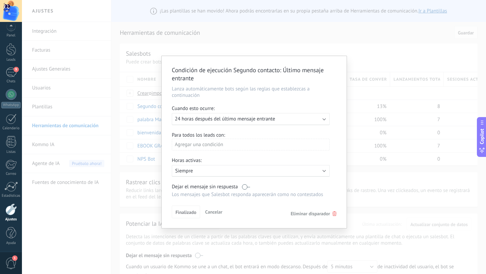
click at [239, 143] on div "Agregar una condición" at bounding box center [251, 145] width 158 height 12
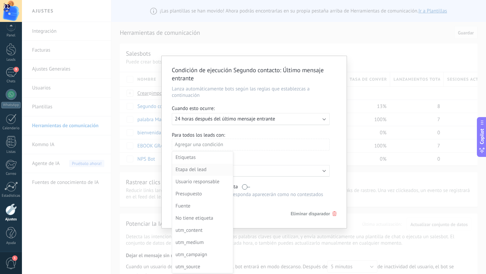
click at [199, 171] on div "Etapa del lead" at bounding box center [202, 169] width 53 height 9
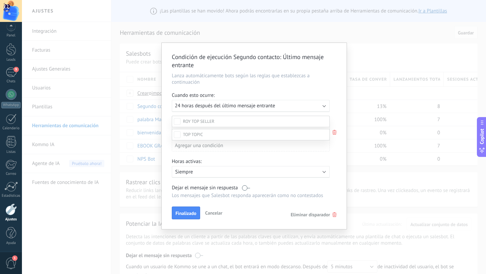
click at [192, 137] on span at bounding box center [193, 135] width 20 height 6
click at [340, 120] on div at bounding box center [254, 125] width 464 height 274
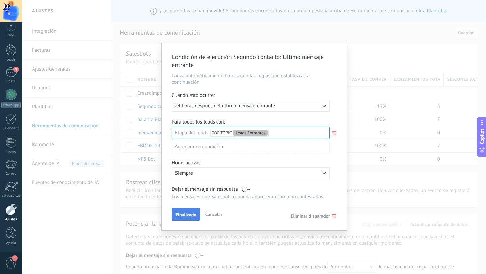
click at [185, 216] on span "Finalizado" at bounding box center [186, 214] width 21 height 5
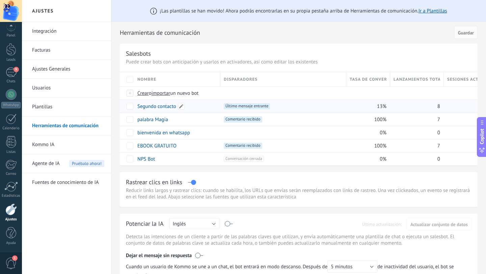
click at [167, 108] on link "Segundo contacto" at bounding box center [156, 106] width 39 height 6
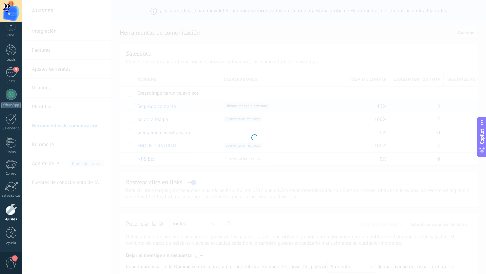
type input "**********"
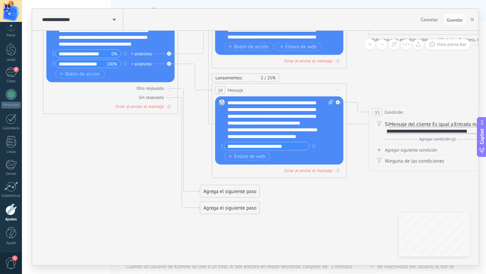
scroll to position [0, 0]
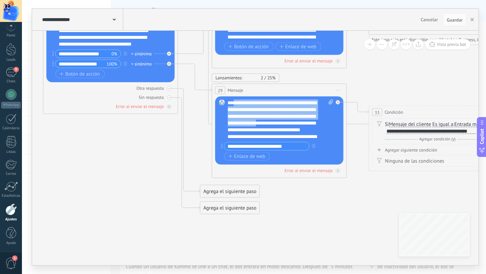
drag, startPoint x: 235, startPoint y: 102, endPoint x: 276, endPoint y: 124, distance: 46.7
click at [276, 124] on div "**********" at bounding box center [280, 120] width 106 height 41
click at [234, 104] on div "**********" at bounding box center [280, 120] width 106 height 41
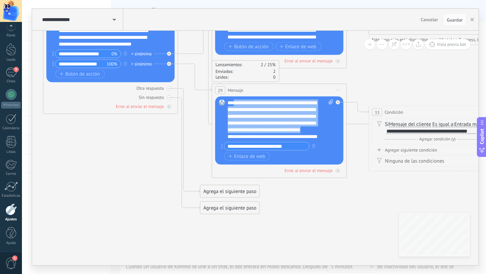
drag, startPoint x: 234, startPoint y: 102, endPoint x: 330, endPoint y: 131, distance: 99.7
click at [330, 131] on div "**********" at bounding box center [279, 120] width 105 height 41
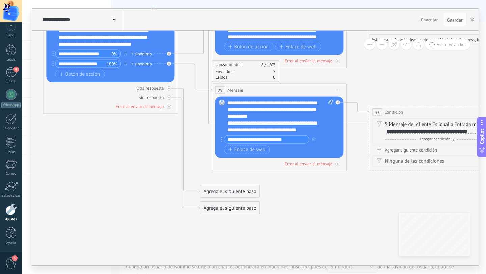
click at [234, 122] on div "**********" at bounding box center [280, 117] width 106 height 34
click at [301, 131] on div "**********" at bounding box center [280, 117] width 106 height 34
click at [312, 129] on div "**********" at bounding box center [280, 117] width 106 height 34
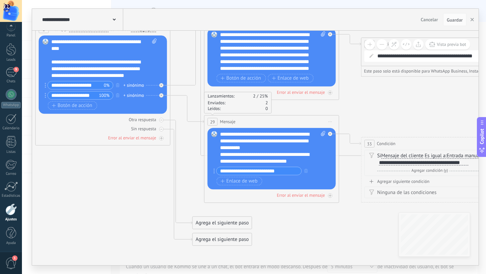
click at [454, 23] on button "Guardar" at bounding box center [454, 19] width 23 height 13
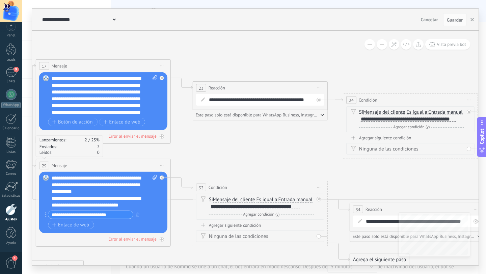
scroll to position [7, 0]
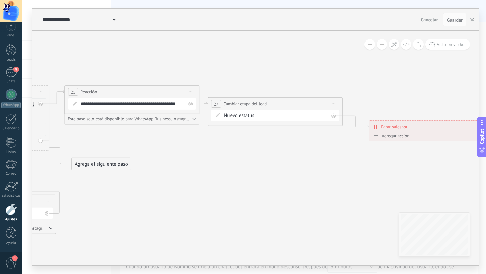
click at [0, 0] on div "Leads que se unieron al grupo Contacto iNCIAL dudas en productos TOMA DE PEDIDO…" at bounding box center [0, 0] width 0 height 0
click at [0, 0] on label "Leads que se unieron al grupo" at bounding box center [0, 0] width 0 height 0
click at [458, 18] on span "Guardar" at bounding box center [455, 20] width 16 height 5
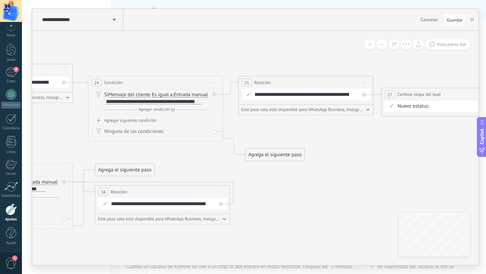
click at [274, 155] on div "Agrega el siguiente paso" at bounding box center [274, 154] width 59 height 11
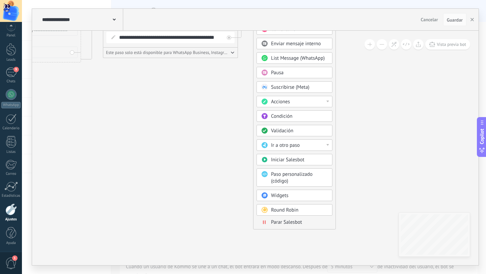
click at [287, 224] on span "Parar Salesbot" at bounding box center [286, 222] width 31 height 6
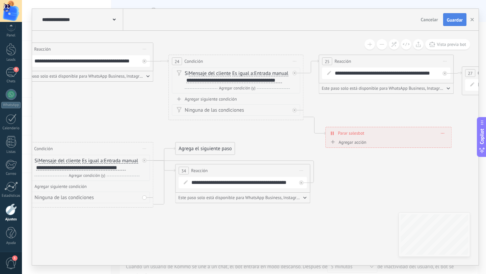
click at [453, 21] on span "Guardar" at bounding box center [455, 20] width 16 height 5
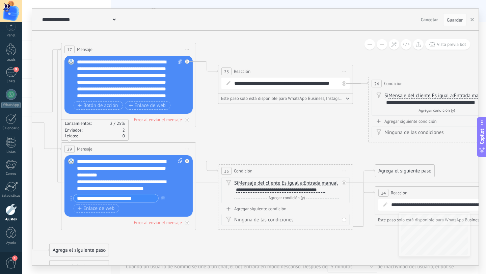
scroll to position [7, 0]
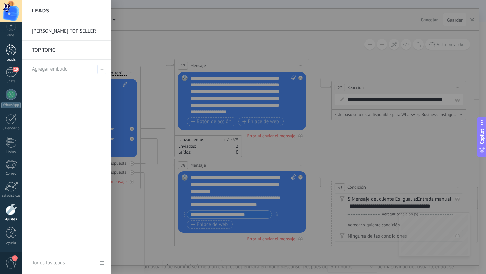
click at [12, 56] on link "Leads" at bounding box center [11, 52] width 22 height 19
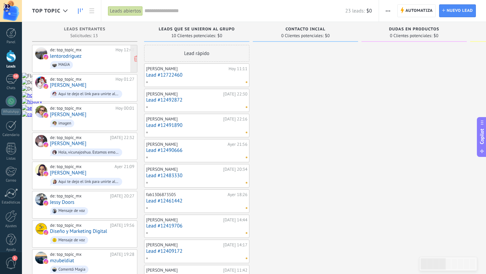
click at [91, 61] on span "MAGIA" at bounding box center [92, 65] width 84 height 10
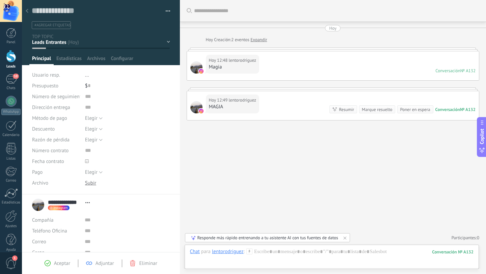
scroll to position [2, 0]
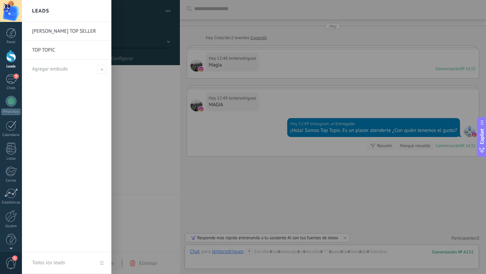
click at [11, 60] on div at bounding box center [11, 56] width 10 height 12
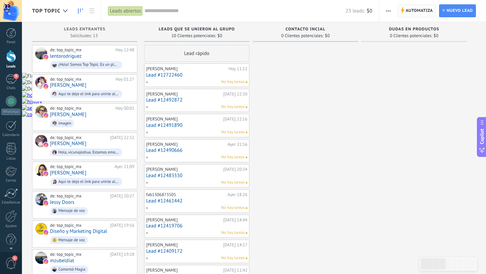
click at [413, 11] on span "Automatiza" at bounding box center [419, 11] width 27 height 12
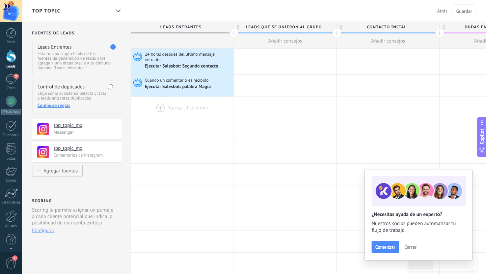
click at [176, 106] on div at bounding box center [182, 108] width 103 height 22
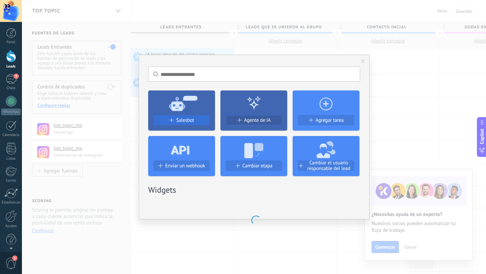
click at [180, 119] on div "Salesbot Agente de IA Agregar tarea Enviar un webhook Cambiar etapa Cambiar el …" at bounding box center [254, 130] width 212 height 91
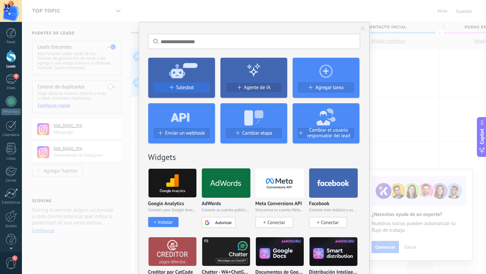
click at [176, 86] on span "Salesbot" at bounding box center [185, 88] width 18 height 6
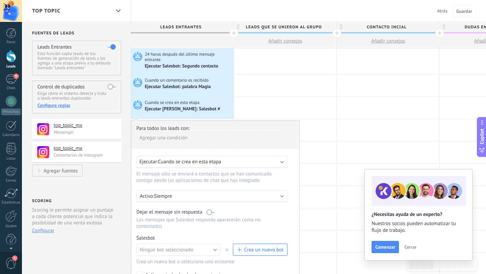
click at [204, 166] on div "Ejecutar: Cuando se crea en esta etapa" at bounding box center [211, 162] width 151 height 12
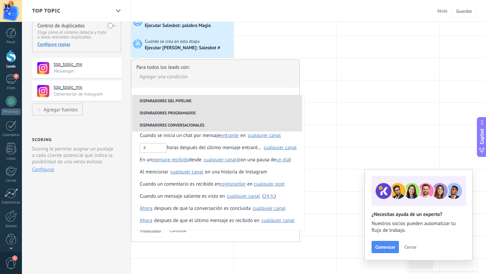
scroll to position [60, 0]
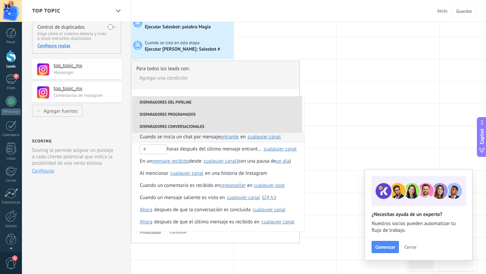
click at [231, 139] on span "entrante" at bounding box center [229, 137] width 18 height 6
click at [231, 139] on span "entrante" at bounding box center [237, 138] width 30 height 6
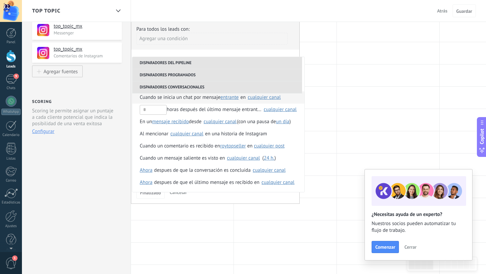
scroll to position [100, 0]
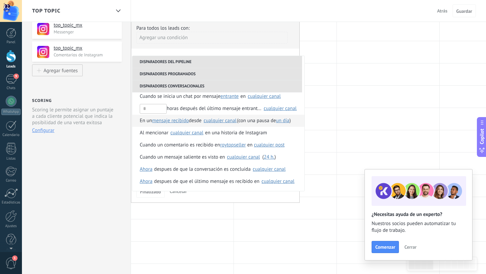
click at [286, 123] on span "un día" at bounding box center [283, 120] width 14 height 6
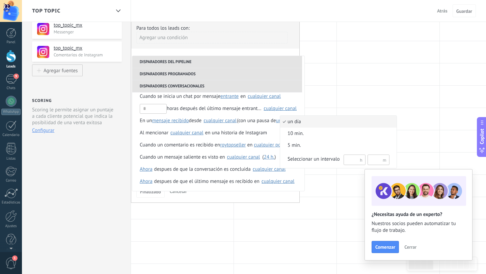
click at [182, 122] on div at bounding box center [243, 137] width 486 height 274
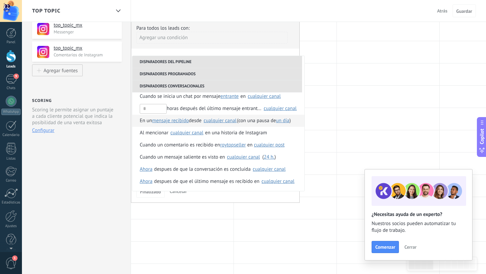
click at [179, 122] on span "mensaje recibido" at bounding box center [170, 120] width 37 height 6
click at [179, 122] on span "mensaje recibido" at bounding box center [176, 121] width 44 height 6
click at [199, 121] on span "desde" at bounding box center [195, 121] width 13 height 12
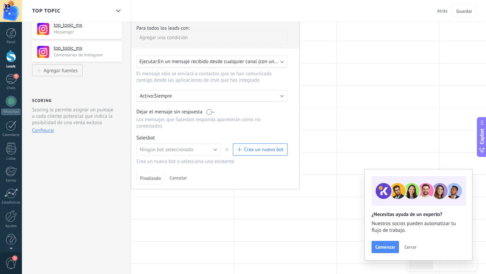
click at [245, 64] on span "En un mensaje recibido desde cualquier canal (con una pausa de Un día)" at bounding box center [236, 61] width 156 height 6
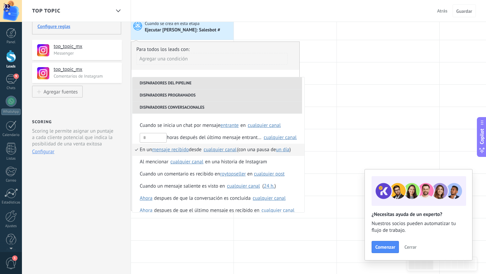
scroll to position [79, 0]
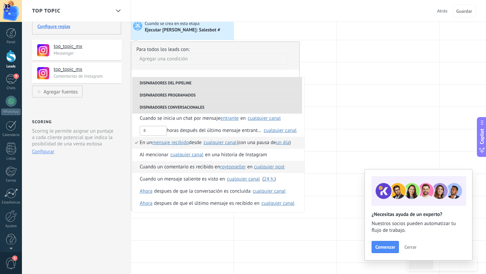
click at [179, 169] on span "Cuando un comentario es recibido en" at bounding box center [180, 167] width 80 height 12
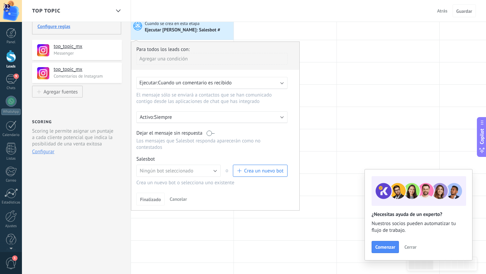
click at [258, 84] on div "Ejecutar: Cuando un comentario es recibido" at bounding box center [209, 83] width 140 height 6
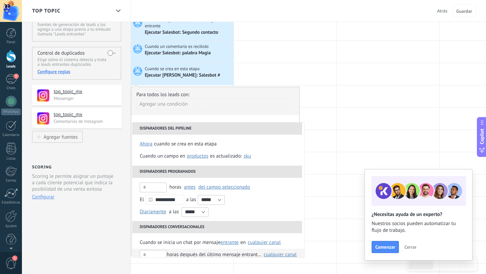
scroll to position [32, 0]
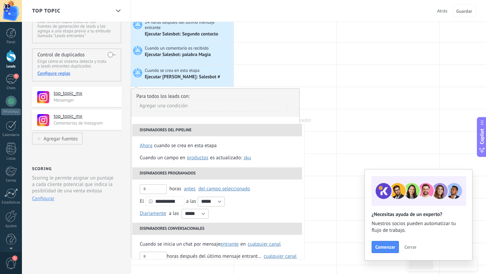
click at [322, 128] on div at bounding box center [285, 120] width 103 height 22
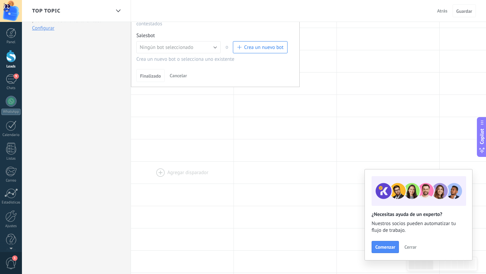
scroll to position [211, 0]
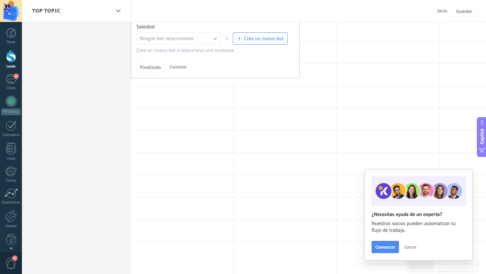
click at [179, 69] on span "Cancelar" at bounding box center [178, 67] width 17 height 6
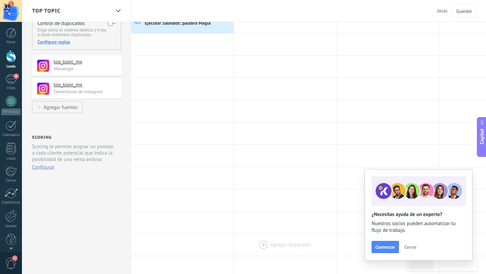
scroll to position [0, 0]
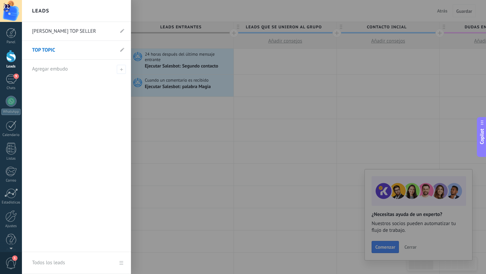
click at [12, 57] on div at bounding box center [11, 56] width 10 height 12
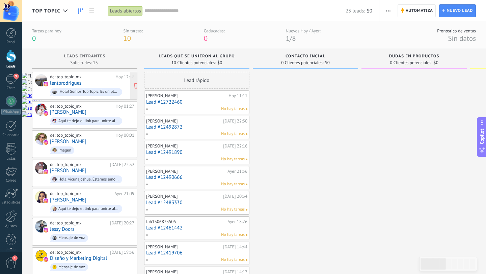
click at [65, 84] on link "lentorodriguez" at bounding box center [66, 83] width 32 height 6
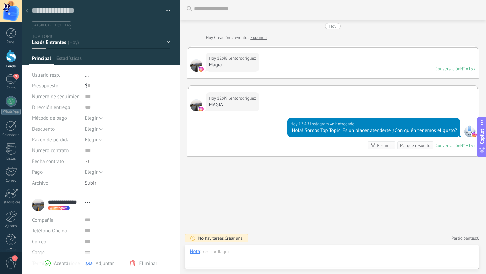
scroll to position [10, 0]
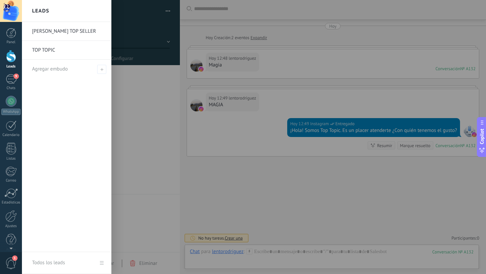
click at [12, 58] on div at bounding box center [11, 56] width 10 height 12
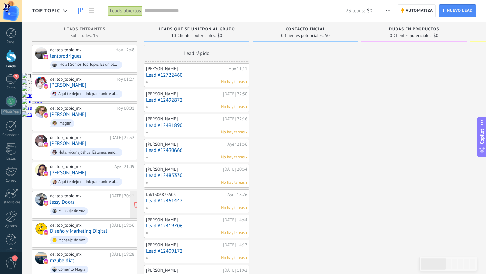
click at [99, 206] on span "Mensaje de voz" at bounding box center [92, 211] width 84 height 10
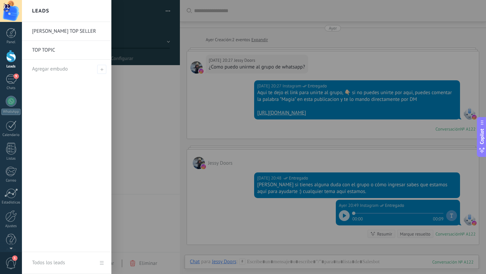
click at [11, 55] on div at bounding box center [11, 56] width 10 height 12
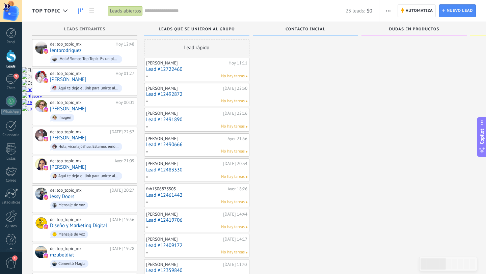
scroll to position [3, 0]
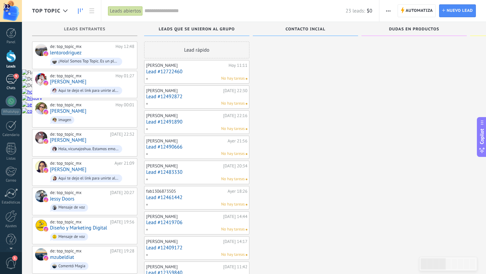
click at [13, 83] on div "9" at bounding box center [11, 79] width 11 height 10
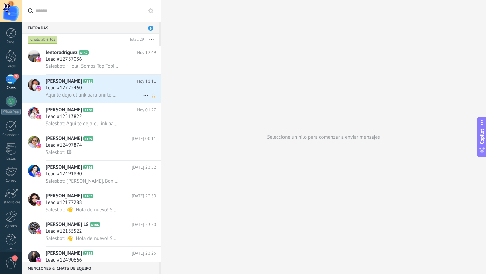
click at [95, 93] on span "Aqui te dejo el link para unirte al grupo, 👇🏻 si no puedes unirte por aqui, pue…" at bounding box center [82, 95] width 73 height 6
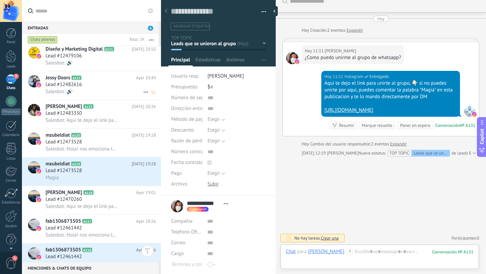
scroll to position [323, 0]
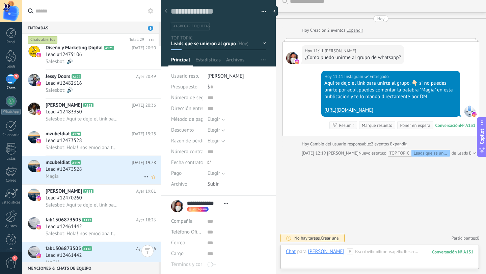
click at [95, 176] on div "Magia" at bounding box center [101, 176] width 110 height 7
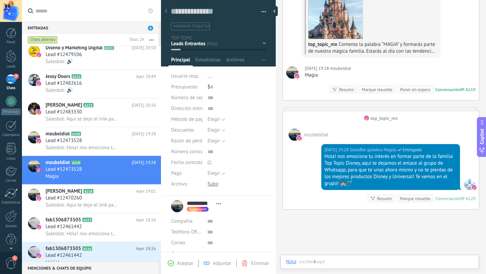
scroll to position [107, 0]
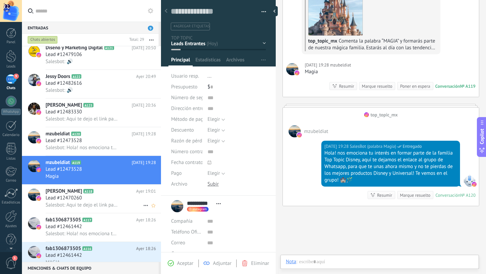
click at [81, 208] on span "Salesbot: Aqui te dejo el link para unirte al grupo, 👇🏻 si no puedes unirte por…" at bounding box center [82, 205] width 73 height 6
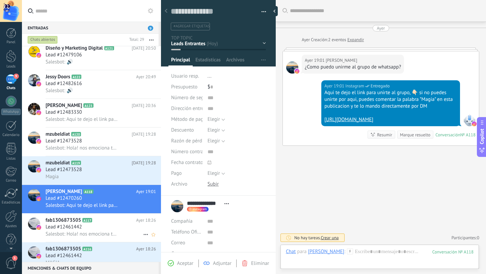
scroll to position [385, 0]
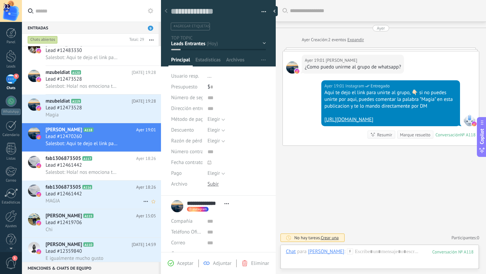
click at [77, 197] on span "Lead #12461442" at bounding box center [64, 194] width 36 height 7
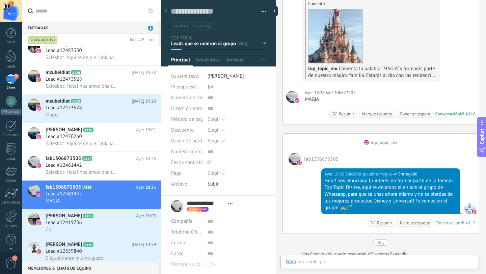
scroll to position [84, 0]
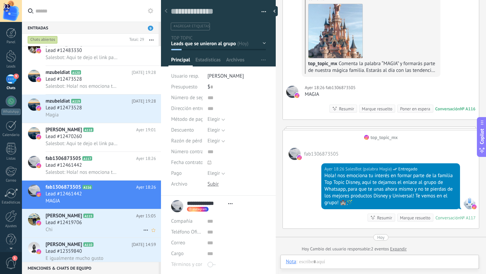
click at [81, 226] on span "Lead #12419706" at bounding box center [64, 222] width 36 height 7
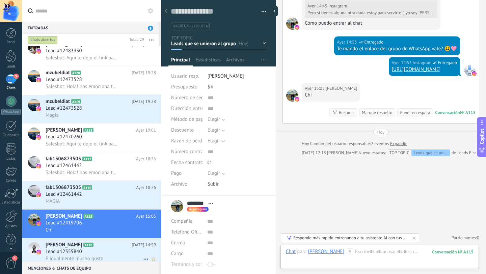
scroll to position [446, 0]
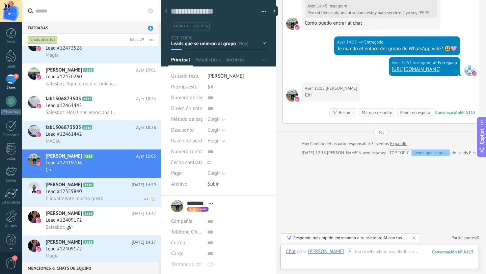
click at [74, 195] on span "Lead #12359840" at bounding box center [64, 191] width 36 height 7
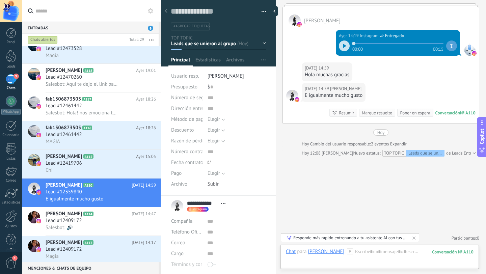
scroll to position [487, 0]
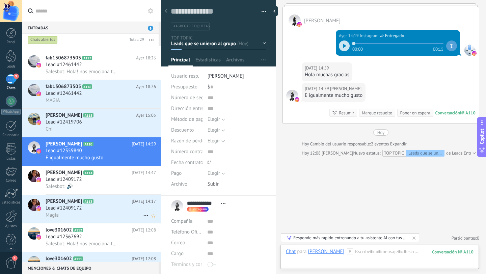
click at [82, 212] on span "Lead #12409172" at bounding box center [64, 208] width 36 height 7
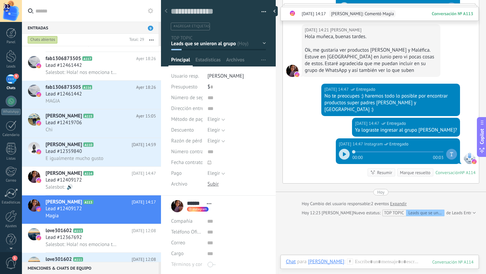
scroll to position [546, 0]
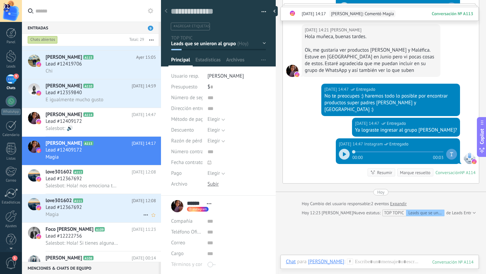
click at [78, 209] on span "Lead #12367692" at bounding box center [64, 207] width 36 height 7
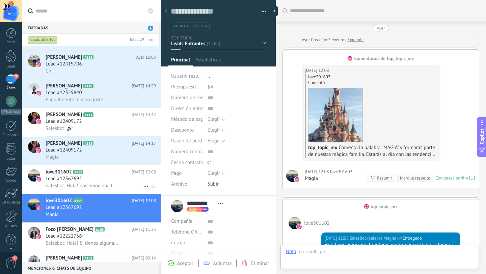
scroll to position [10, 0]
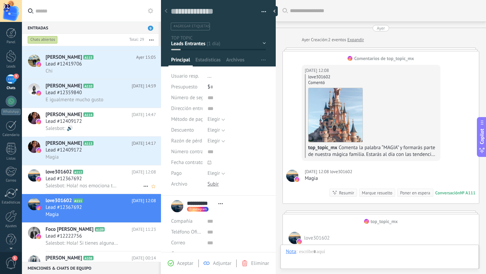
click at [95, 182] on div "Lead #12367692" at bounding box center [101, 179] width 110 height 7
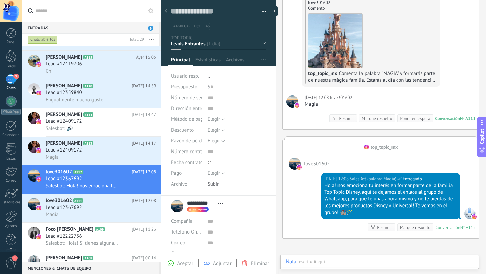
scroll to position [74, 0]
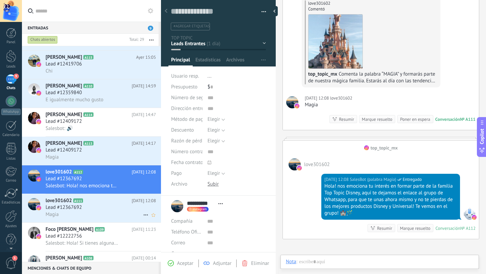
click at [93, 208] on div "Lead #12367692" at bounding box center [101, 207] width 110 height 7
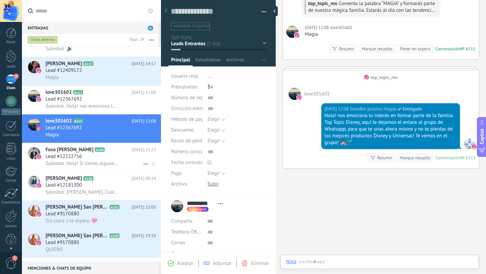
scroll to position [594, 0]
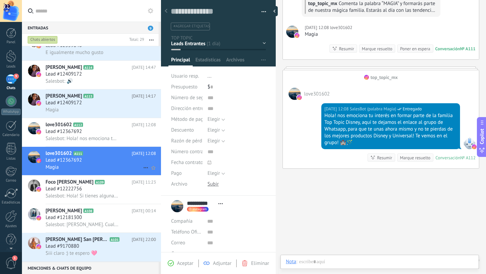
click at [105, 167] on div "Magia" at bounding box center [101, 167] width 110 height 7
click at [85, 189] on h3 "Lead #12222756" at bounding box center [66, 189] width 40 height 7
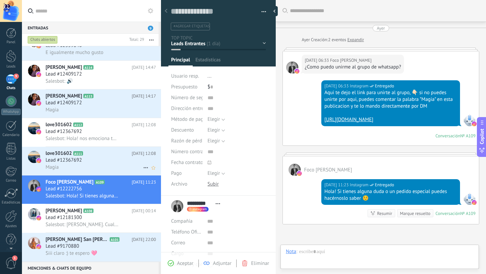
scroll to position [68, 0]
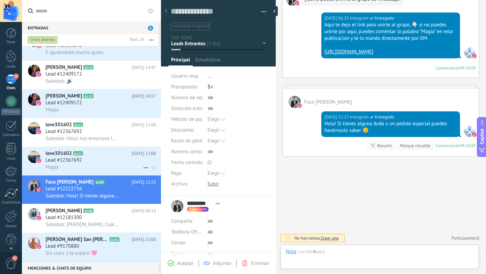
click at [85, 166] on div "Magia" at bounding box center [101, 167] width 110 height 7
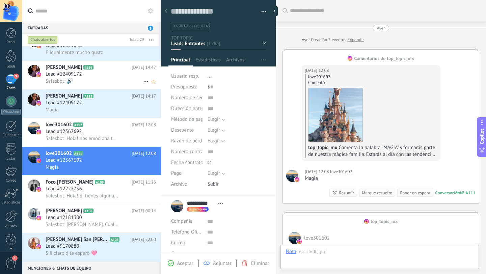
scroll to position [10, 0]
click at [85, 112] on div "Magia" at bounding box center [101, 109] width 110 height 7
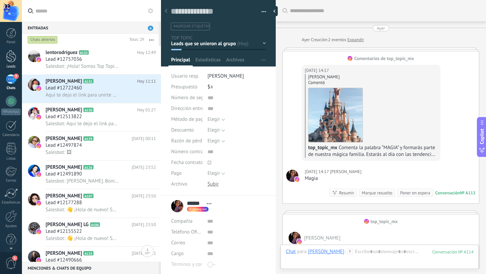
click at [12, 55] on div at bounding box center [11, 56] width 10 height 12
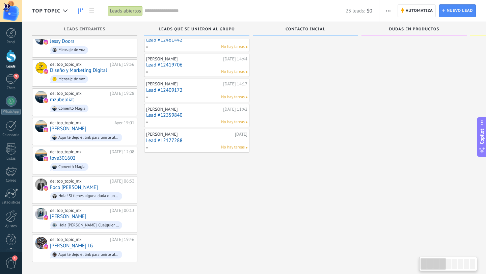
scroll to position [161, 0]
click at [89, 132] on span "Aqui te dejo el link para unirte al grupo, 👇🏻 si no puedes unirte por aqui, pue…" at bounding box center [92, 137] width 84 height 10
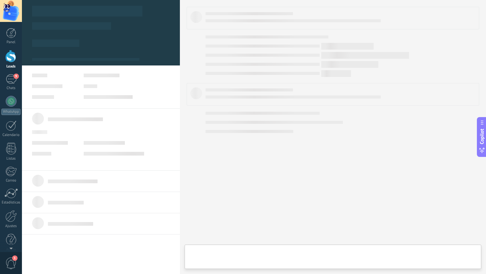
type textarea "**********"
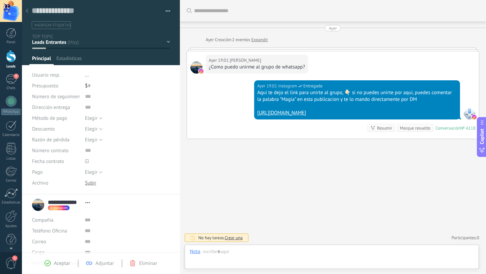
scroll to position [10, 0]
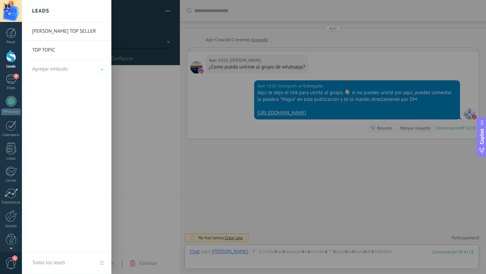
click at [11, 58] on div at bounding box center [11, 56] width 10 height 12
